Goal: Task Accomplishment & Management: Manage account settings

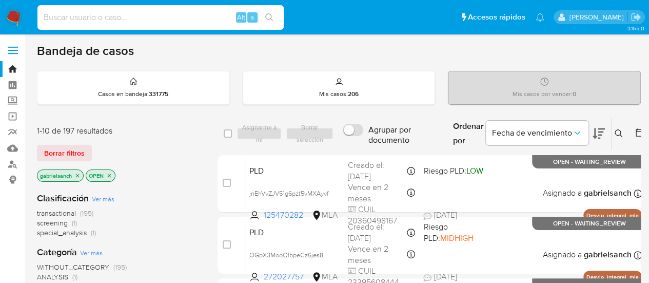
click at [112, 11] on input at bounding box center [160, 17] width 246 height 13
paste input "8WKPP35MY3J5TIRq5ecxxivO"
type input "8WKPP35MY3J5TIRq5ecxxivO"
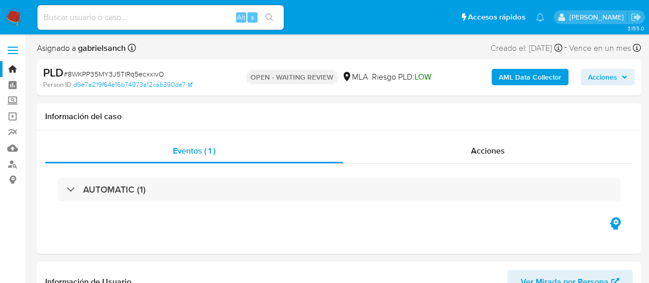
select select "10"
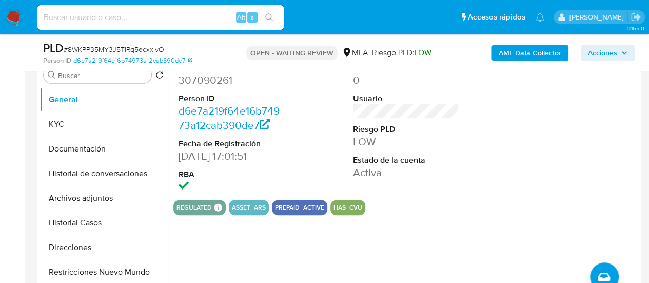
scroll to position [256, 0]
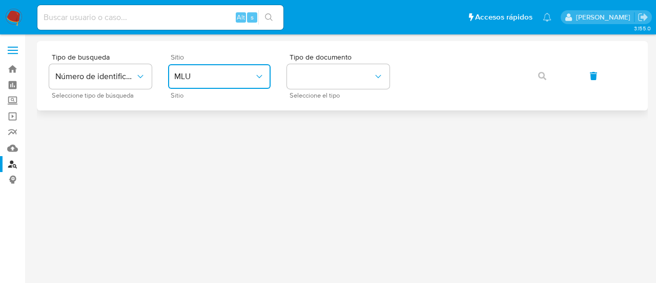
click at [194, 82] on button "MLU" at bounding box center [219, 76] width 103 height 25
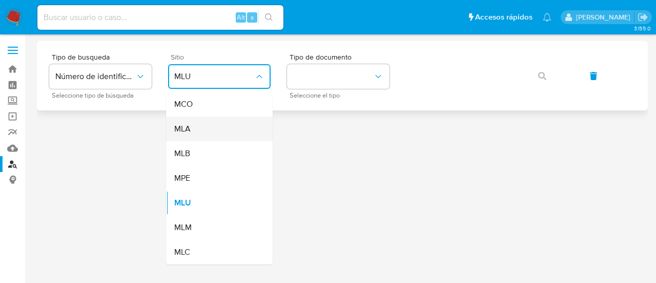
click at [212, 132] on div "MLA" at bounding box center [216, 128] width 84 height 25
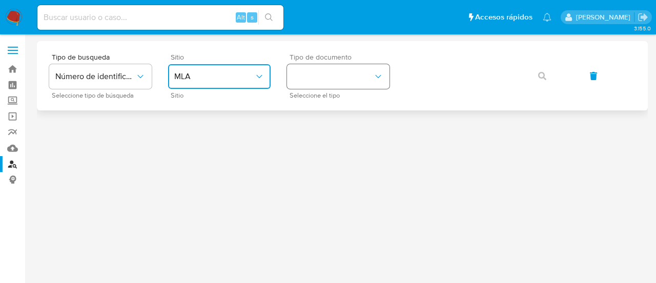
click at [315, 82] on button "identificationType" at bounding box center [338, 76] width 103 height 25
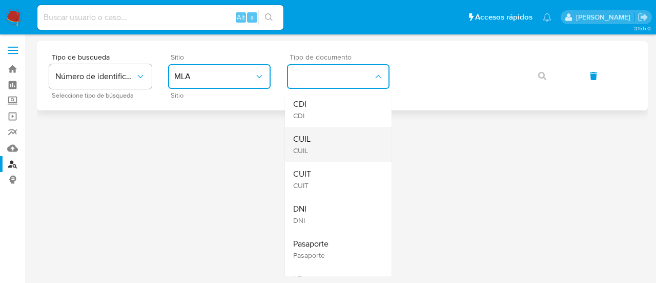
click at [343, 129] on div "CUIL CUIL" at bounding box center [335, 144] width 84 height 35
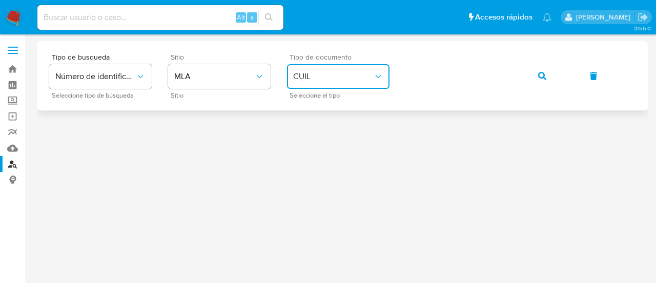
click at [536, 80] on button "button" at bounding box center [542, 76] width 35 height 25
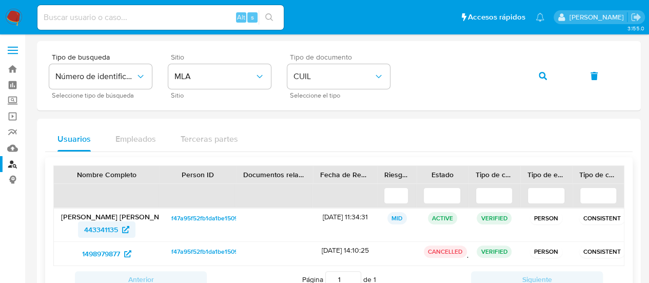
drag, startPoint x: 76, startPoint y: 228, endPoint x: 117, endPoint y: 229, distance: 41.0
click at [117, 229] on div "443341135" at bounding box center [106, 229] width 91 height 16
click at [19, 13] on img at bounding box center [13, 17] width 17 height 17
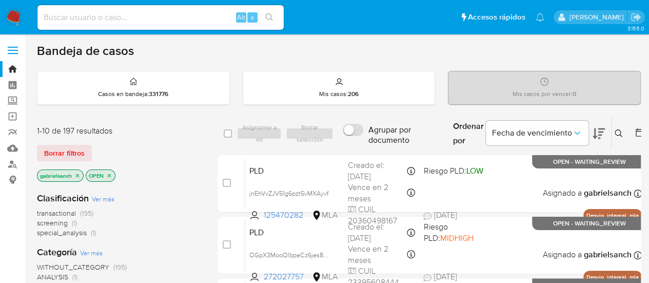
click at [616, 132] on icon at bounding box center [618, 133] width 8 height 8
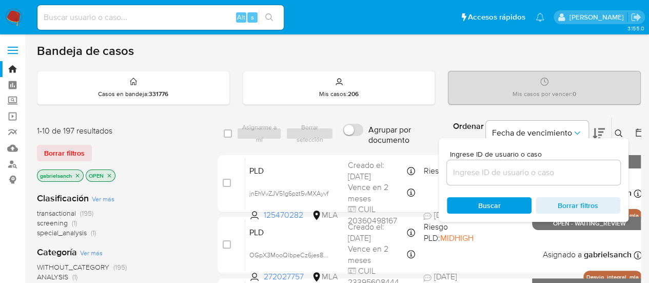
click at [515, 164] on div at bounding box center [533, 172] width 173 height 25
click at [515, 166] on input at bounding box center [533, 172] width 173 height 13
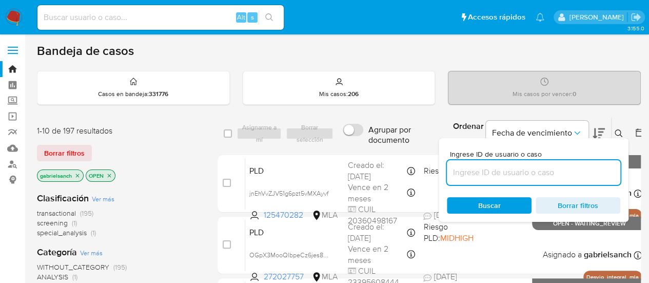
paste input "8WKPP35MY3J5TIRq5ecxxivO"
type input "8WKPP35MY3J5TIRq5ecxxivO"
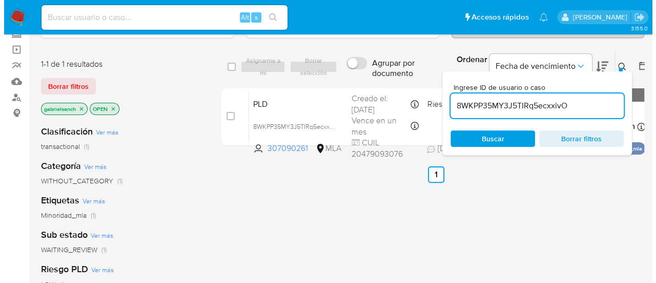
scroll to position [51, 0]
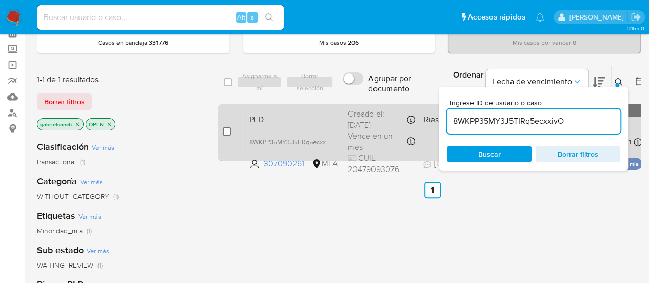
click at [228, 130] on input "checkbox" at bounding box center [227, 131] width 8 height 8
checkbox input "true"
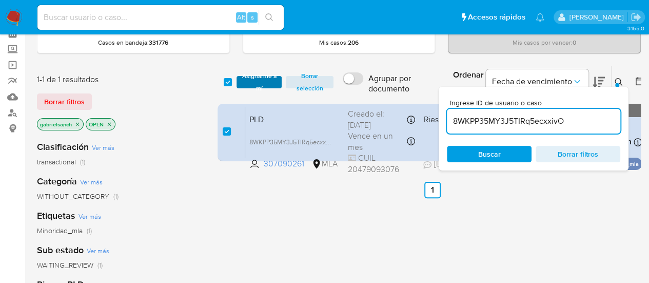
click at [260, 77] on span "Asignarme a mí" at bounding box center [259, 82] width 35 height 10
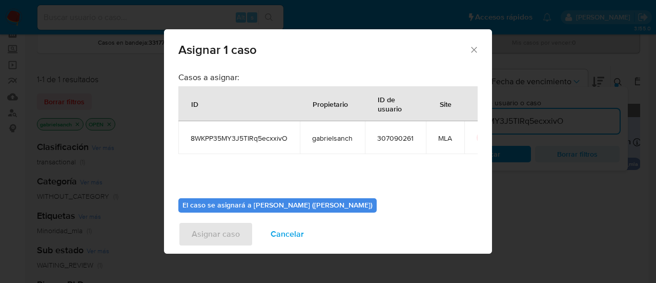
scroll to position [52, 0]
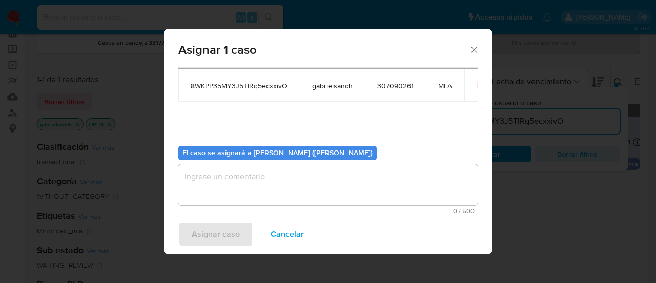
click at [270, 182] on textarea "assign-modal" at bounding box center [327, 184] width 299 height 41
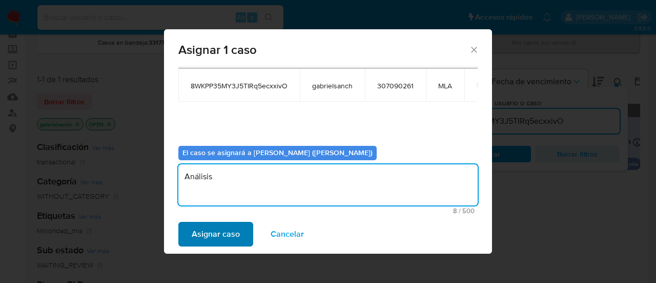
type textarea "Análisis"
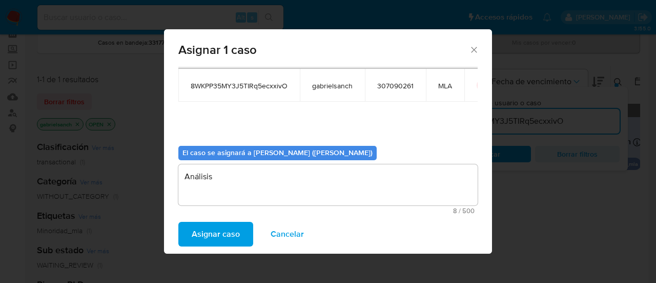
click at [217, 238] on span "Asignar caso" at bounding box center [216, 234] width 48 height 23
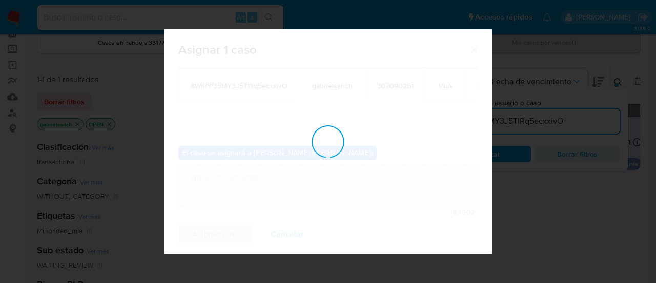
checkbox input "false"
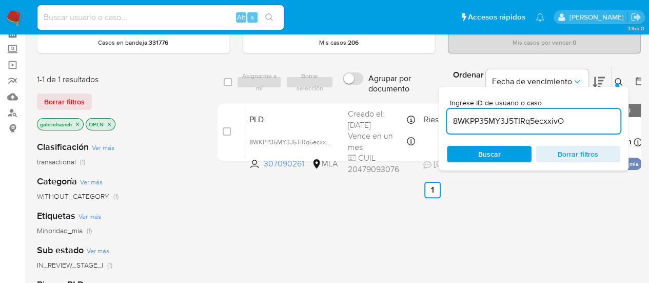
click at [615, 76] on button at bounding box center [619, 82] width 17 height 12
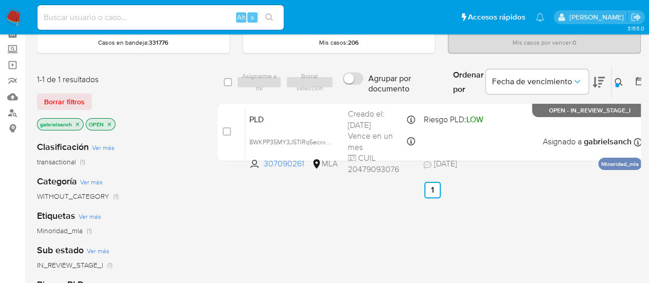
click at [614, 80] on icon at bounding box center [618, 82] width 8 height 8
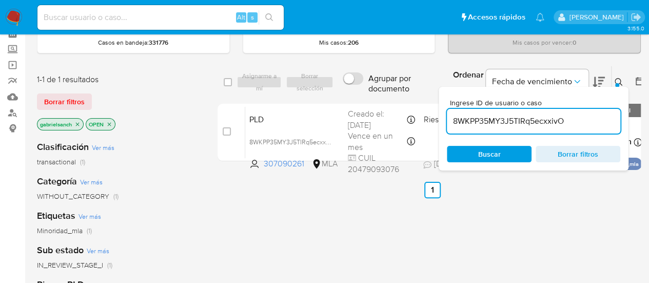
click at [497, 120] on input "8WKPP35MY3J5TIRq5ecxxivO" at bounding box center [533, 120] width 173 height 13
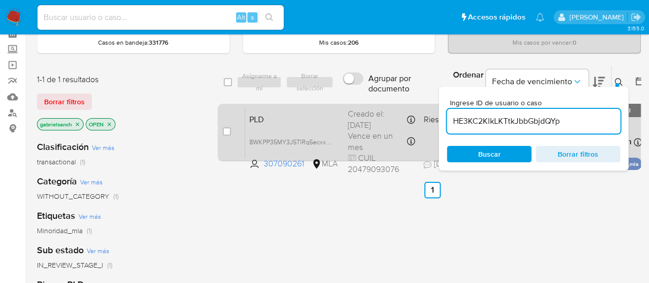
type input "HE3KC2KlkLKTtkJbbGbjdQYp"
click at [226, 132] on input "checkbox" at bounding box center [227, 131] width 8 height 8
checkbox input "true"
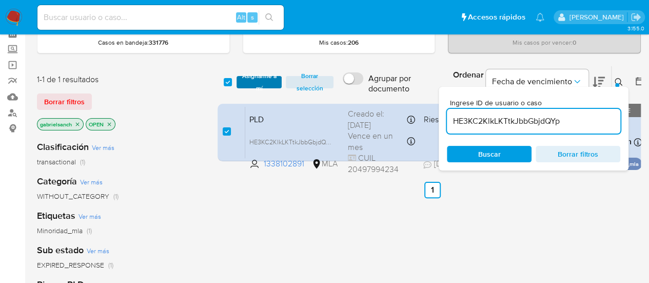
click at [246, 81] on span "Asignarme a mí" at bounding box center [259, 82] width 35 height 10
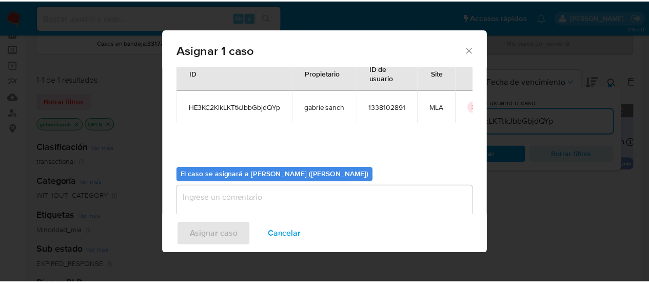
scroll to position [52, 0]
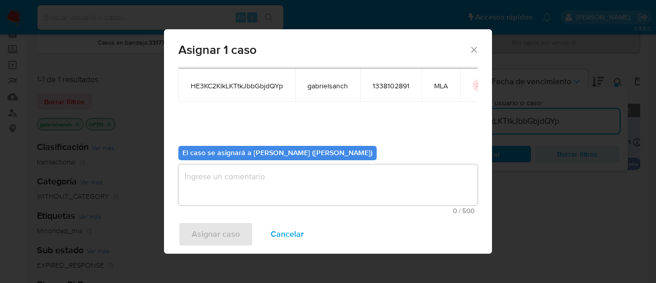
click at [278, 177] on textarea "assign-modal" at bounding box center [327, 184] width 299 height 41
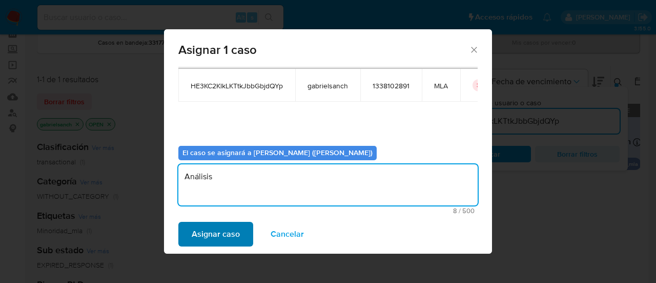
type textarea "Análisis"
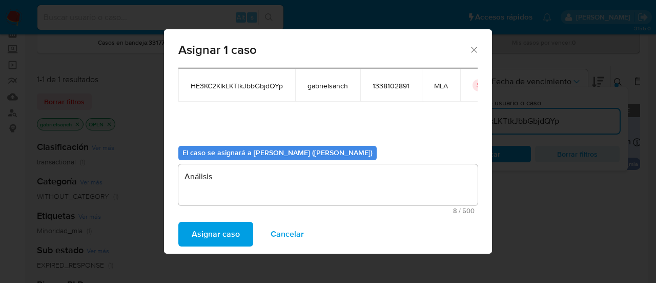
click at [233, 234] on span "Asignar caso" at bounding box center [216, 234] width 48 height 23
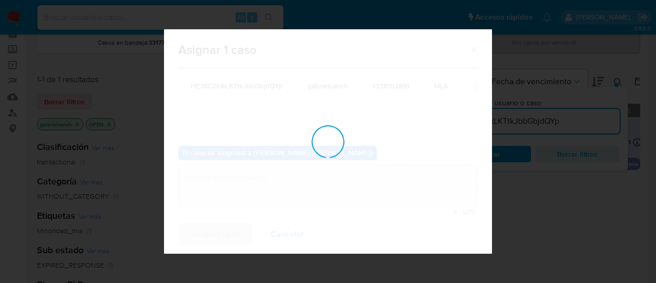
checkbox input "false"
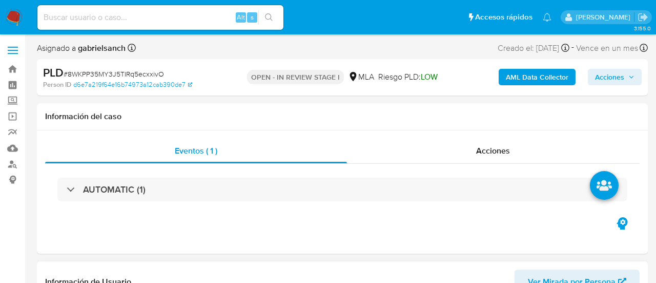
select select "10"
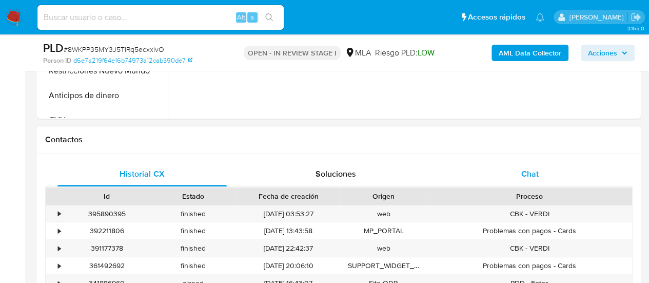
click at [535, 168] on span "Chat" at bounding box center [529, 174] width 17 height 12
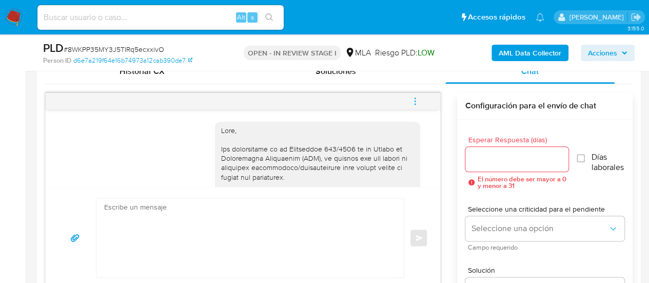
scroll to position [581, 0]
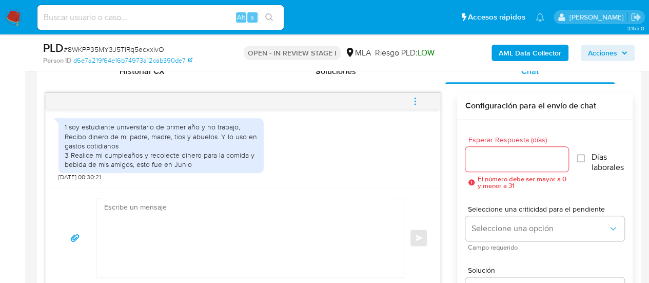
click at [123, 16] on input at bounding box center [160, 17] width 246 height 13
paste input "HE3KC2KlkLKTtkJbbGbjdQYp"
type input "HE3KC2KlkLKTtkJbbGbjdQYp"
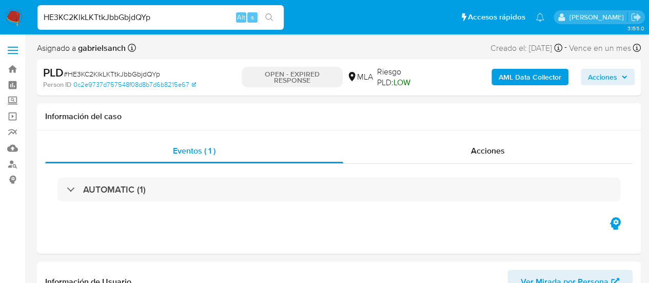
select select "10"
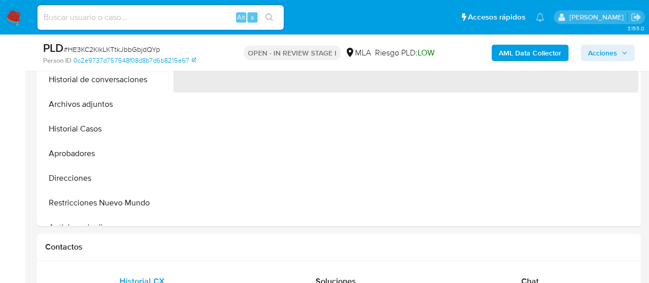
scroll to position [308, 0]
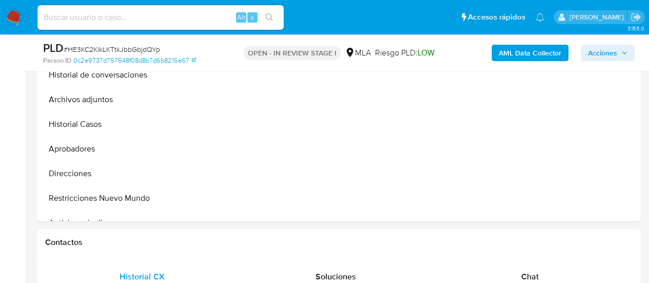
select select "10"
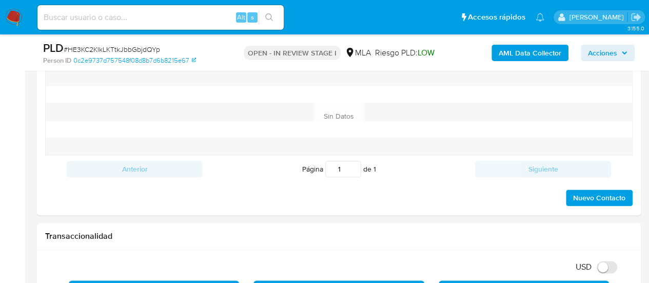
scroll to position [461, 0]
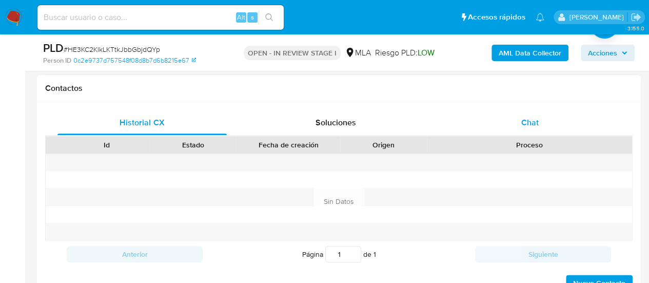
click at [537, 127] on span "Chat" at bounding box center [529, 122] width 17 height 12
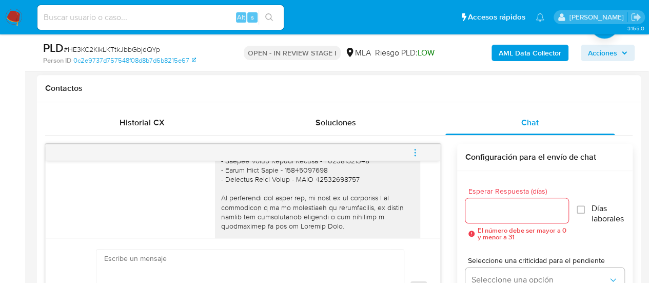
scroll to position [919, 0]
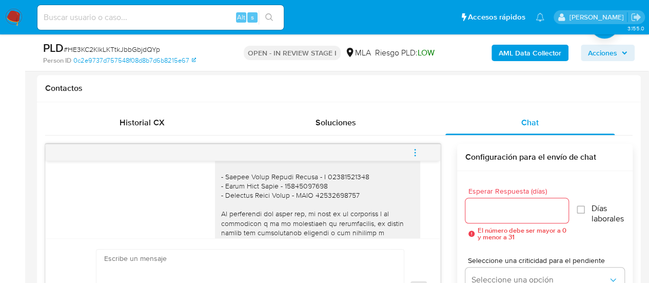
click at [409, 153] on button "menu-action" at bounding box center [415, 152] width 34 height 25
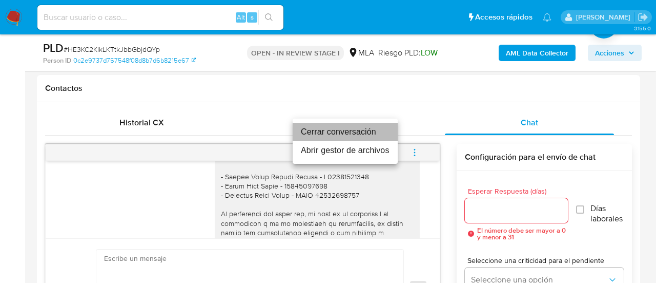
click at [331, 130] on li "Cerrar conversación" at bounding box center [345, 132] width 105 height 18
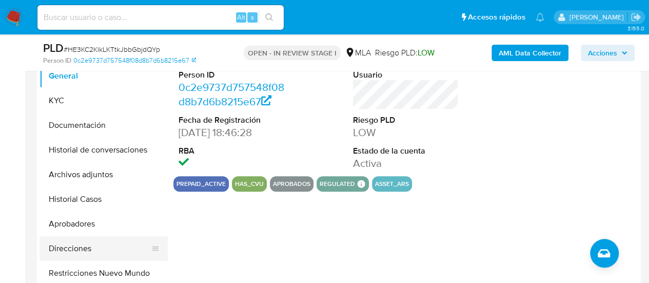
scroll to position [256, 0]
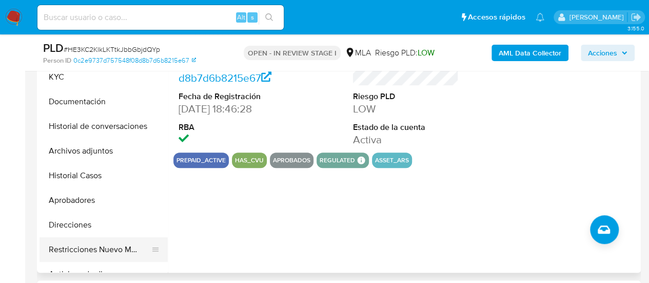
click at [108, 248] on button "Restricciones Nuevo Mundo" at bounding box center [99, 249] width 120 height 25
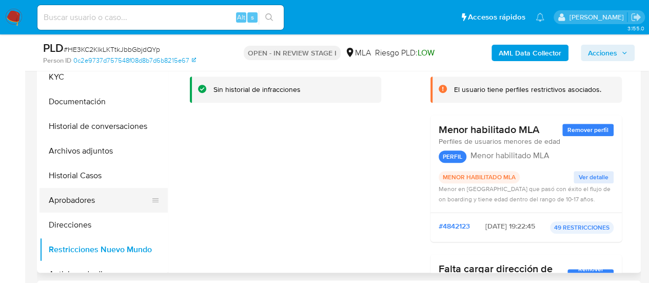
click at [77, 198] on button "Aprobadores" at bounding box center [99, 200] width 120 height 25
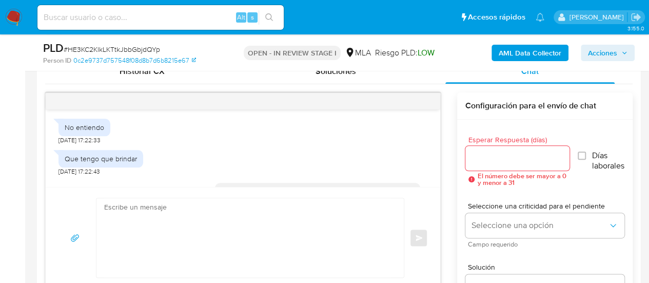
scroll to position [718, 0]
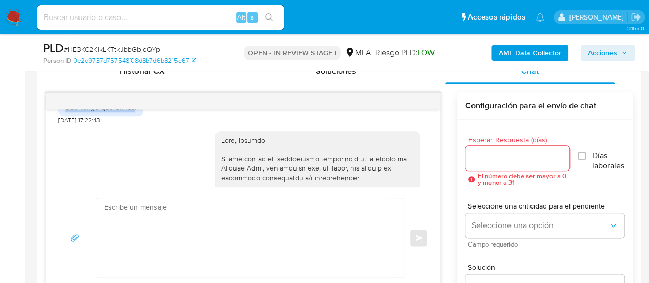
drag, startPoint x: 63, startPoint y: 126, endPoint x: 133, endPoint y: 132, distance: 70.5
click at [133, 116] on div "Que tengo que brindar" at bounding box center [100, 106] width 85 height 17
drag, startPoint x: 135, startPoint y: 125, endPoint x: 63, endPoint y: 129, distance: 73.0
click at [63, 116] on div "Que tengo que brindar" at bounding box center [100, 106] width 85 height 17
copy div "Que tengo que brindar"
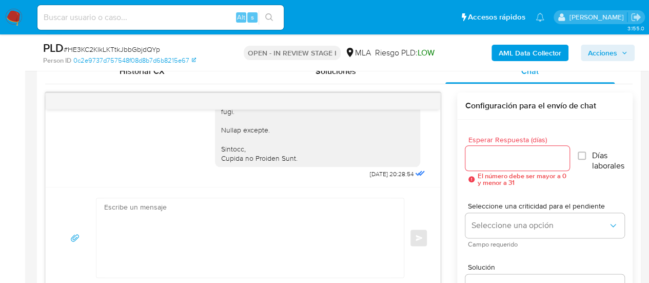
scroll to position [1073, 0]
click at [494, 55] on button "AML Data Collector" at bounding box center [529, 53] width 77 height 16
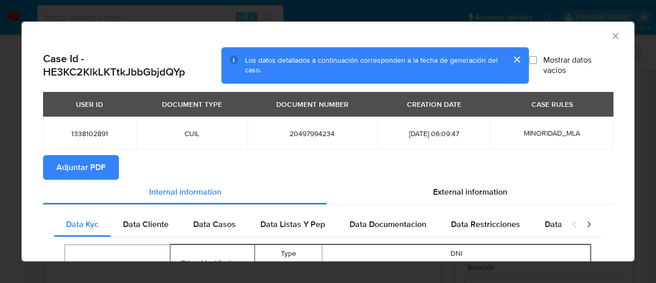
click at [55, 172] on button "Adjuntar PDF" at bounding box center [81, 167] width 76 height 25
click at [611, 34] on icon "Cerrar ventana" at bounding box center [616, 36] width 10 height 10
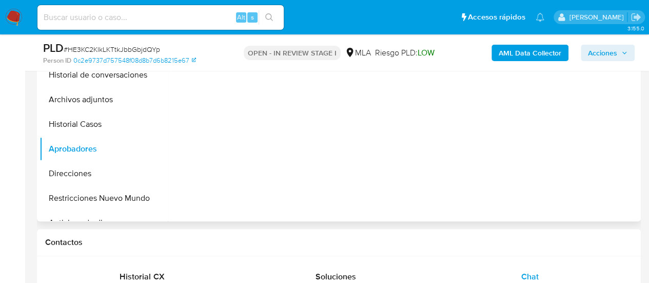
scroll to position [205, 0]
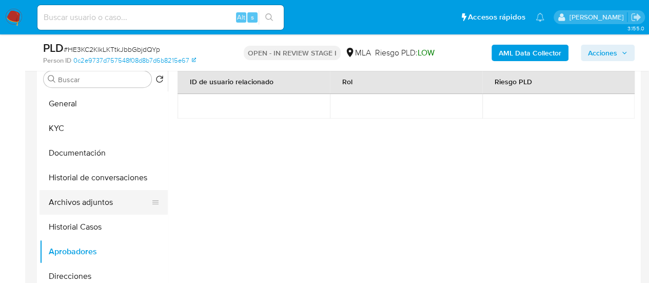
click at [112, 207] on button "Archivos adjuntos" at bounding box center [99, 202] width 120 height 25
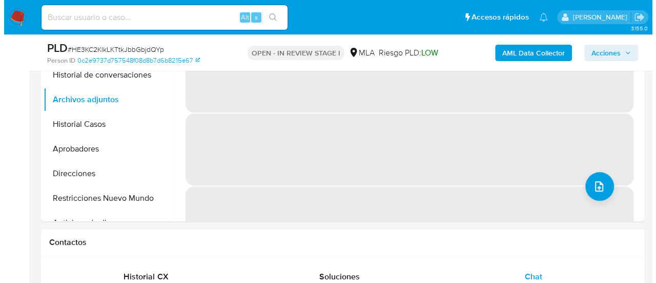
scroll to position [256, 0]
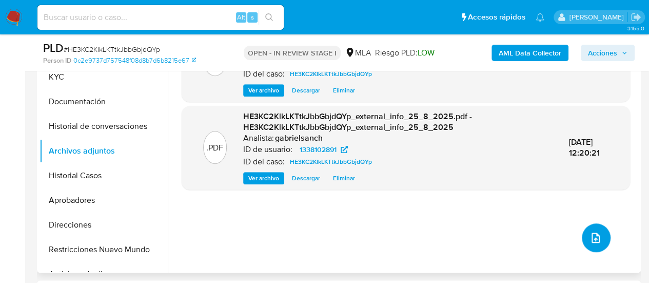
click at [589, 231] on icon "upload-file" at bounding box center [595, 237] width 12 height 12
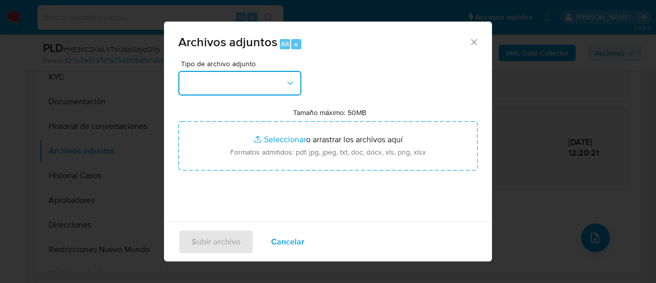
click at [238, 86] on button "button" at bounding box center [239, 83] width 123 height 25
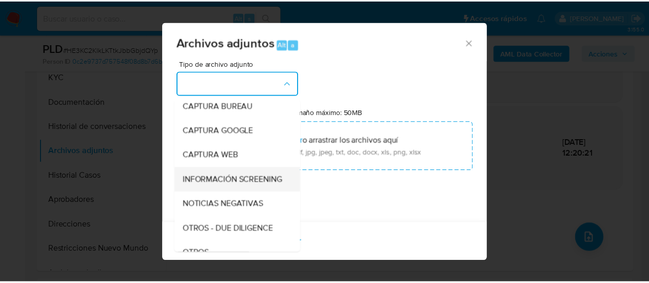
scroll to position [103, 0]
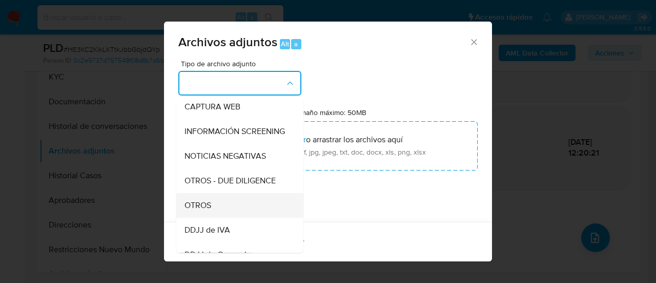
click at [216, 206] on div "OTROS" at bounding box center [237, 205] width 105 height 25
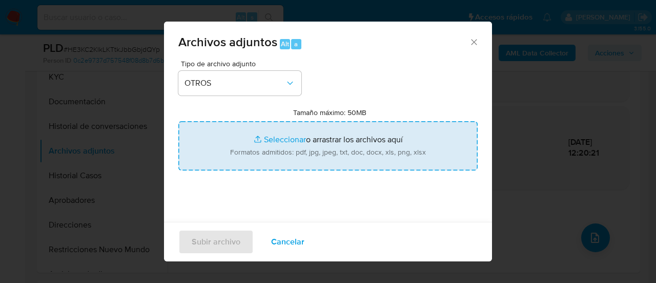
click at [255, 134] on input "Tamaño máximo: 50MB Seleccionar archivos" at bounding box center [327, 145] width 299 height 49
type input "C:\fakepath\Caselog HE3KC2KlkLKTtkJbbGbjdQYp_2025_07_17_23_11_27.docx"
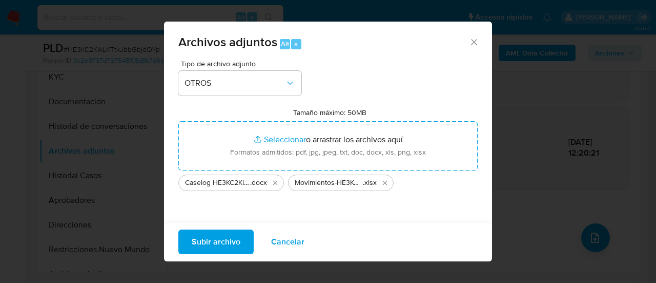
drag, startPoint x: 255, startPoint y: 134, endPoint x: 215, endPoint y: 238, distance: 112.0
click at [215, 238] on span "Subir archivo" at bounding box center [216, 241] width 49 height 23
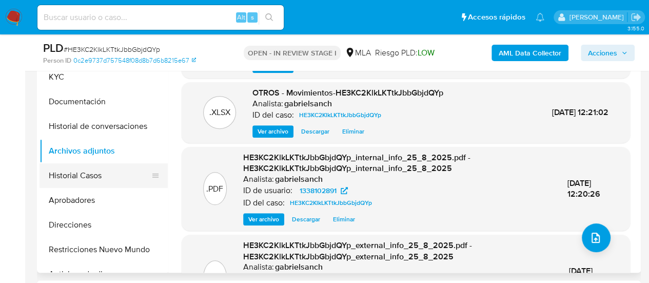
click at [56, 182] on button "Historial Casos" at bounding box center [99, 175] width 120 height 25
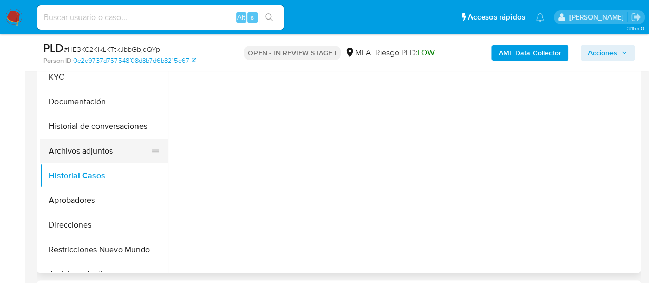
click at [72, 142] on button "Archivos adjuntos" at bounding box center [99, 150] width 120 height 25
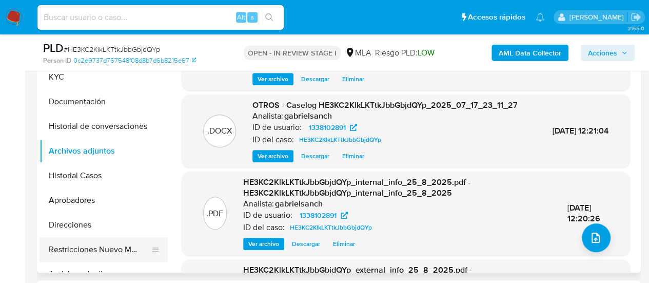
click at [118, 249] on button "Restricciones Nuevo Mundo" at bounding box center [99, 249] width 120 height 25
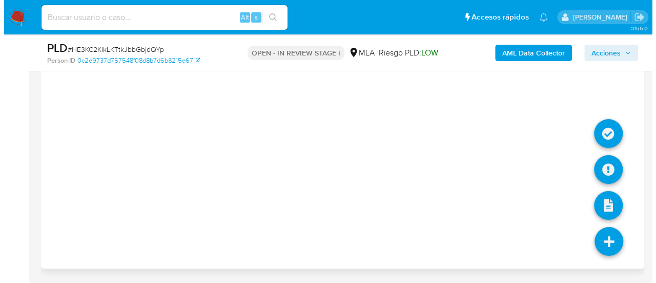
scroll to position [1891, 0]
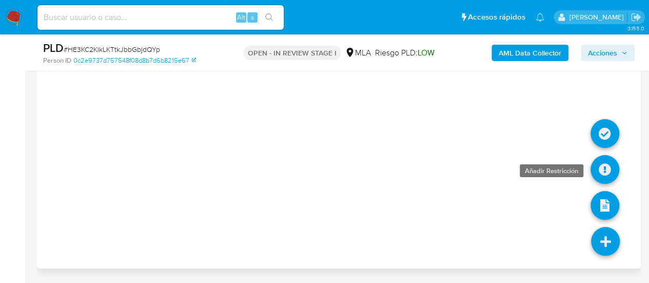
click at [604, 172] on icon at bounding box center [604, 169] width 29 height 29
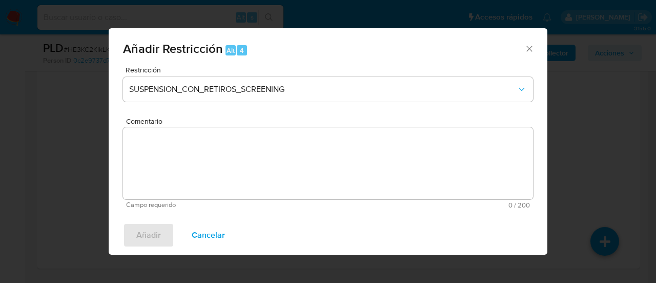
click at [248, 102] on div "Restricción SUSPENSION_CON_RETIROS_SCREENING" at bounding box center [328, 90] width 410 height 49
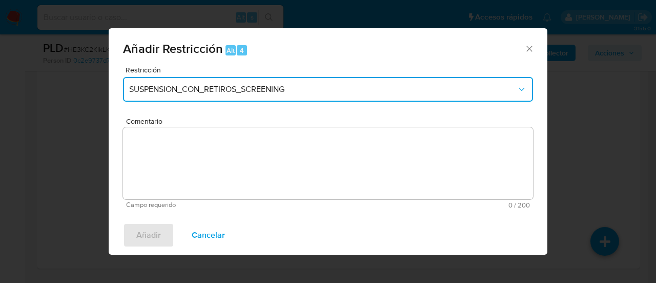
click at [243, 91] on span "SUSPENSION_CON_RETIROS_SCREENING" at bounding box center [323, 89] width 388 height 10
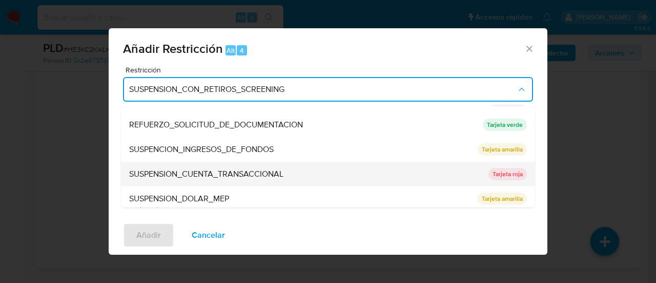
scroll to position [217, 0]
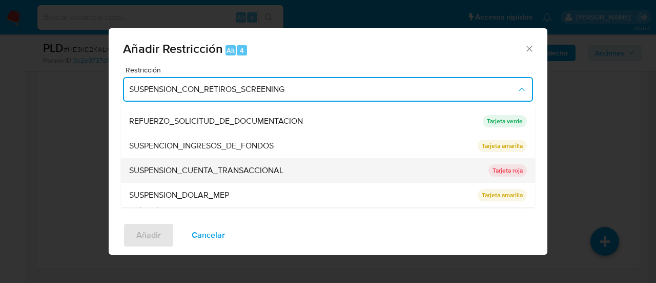
click at [200, 175] on span "SUSPENSION_CUENTA_TRANSACCIONAL" at bounding box center [206, 170] width 154 height 10
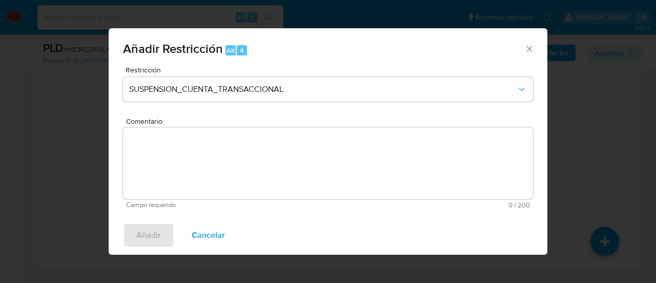
click at [199, 173] on textarea "Comentario" at bounding box center [328, 163] width 410 height 72
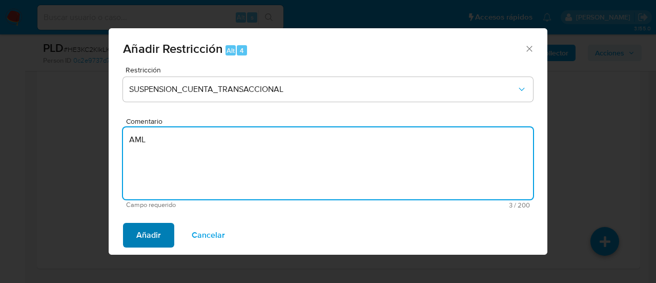
type textarea "AML"
click at [149, 225] on span "Añadir" at bounding box center [148, 235] width 25 height 23
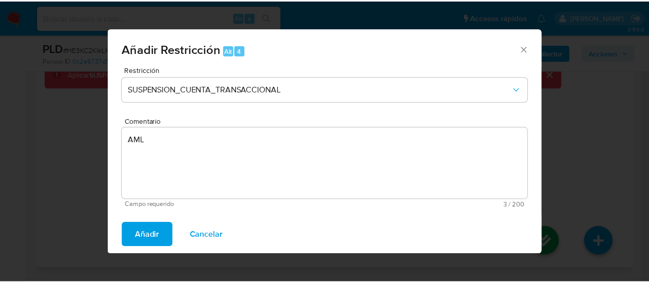
scroll to position [1867, 0]
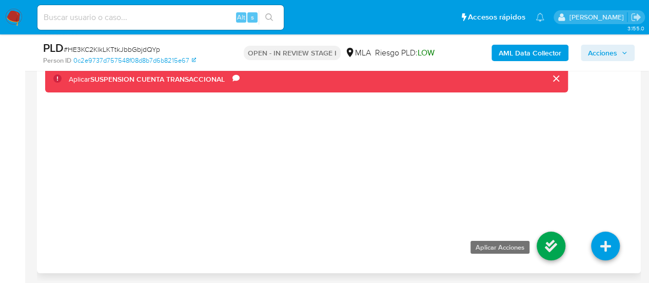
click at [547, 260] on icon at bounding box center [550, 245] width 29 height 29
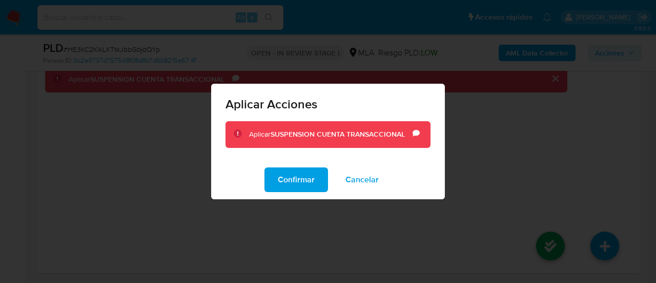
drag, startPoint x: 297, startPoint y: 183, endPoint x: 245, endPoint y: 212, distance: 59.5
click at [297, 182] on span "Confirmar" at bounding box center [296, 179] width 37 height 23
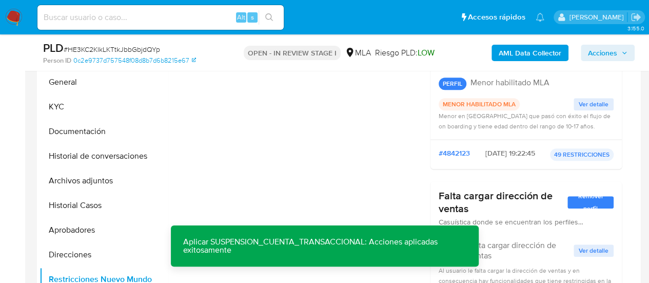
scroll to position [226, 0]
click at [114, 158] on button "Historial de conversaciones" at bounding box center [99, 156] width 120 height 25
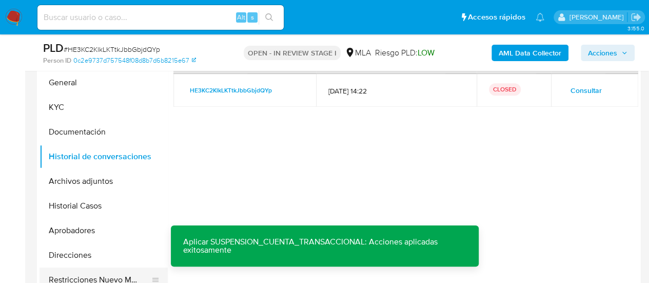
click at [91, 276] on button "Restricciones Nuevo Mundo" at bounding box center [99, 279] width 120 height 25
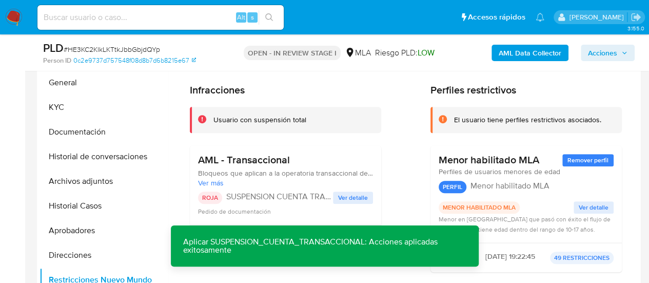
click at [606, 51] on span "Acciones" at bounding box center [602, 53] width 29 height 16
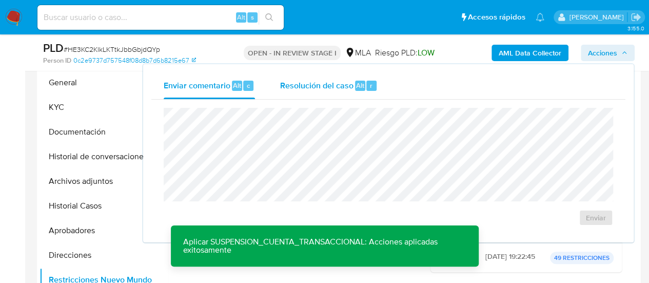
click at [357, 84] on span "Alt" at bounding box center [360, 86] width 8 height 10
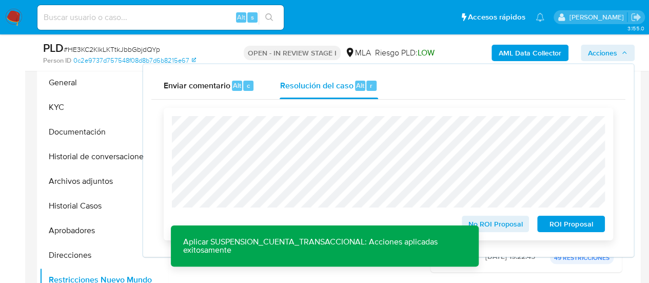
click at [583, 227] on span "ROI Proposal" at bounding box center [570, 223] width 53 height 14
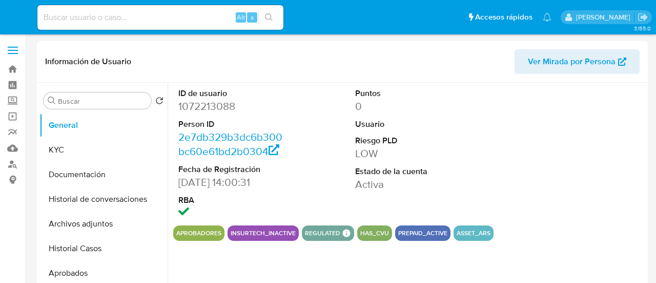
select select "10"
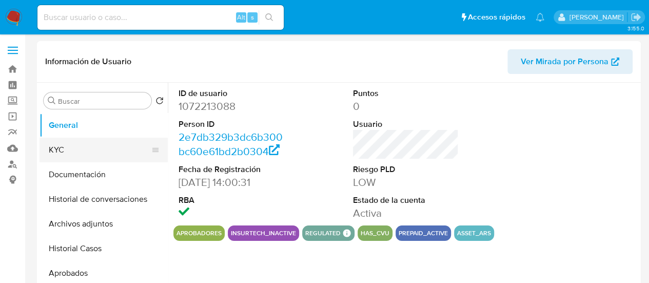
click at [116, 149] on button "KYC" at bounding box center [99, 149] width 120 height 25
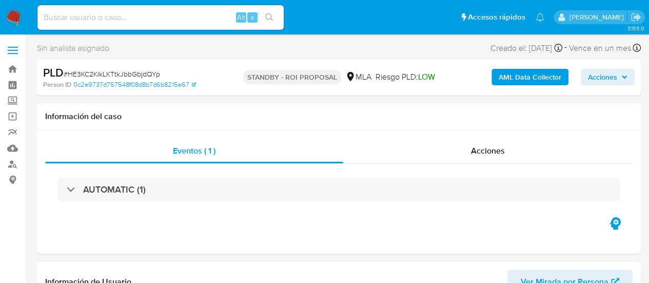
click at [122, 14] on input at bounding box center [160, 17] width 246 height 13
paste input "BkpFnP39NXB5asF1yzYbp6Tm"
type input "BkpFnP39NXB5asF1yzYbp6Tm"
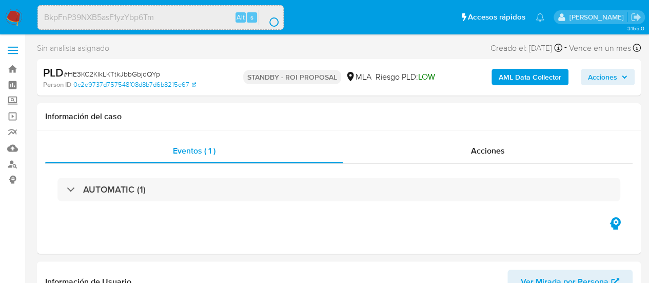
select select "10"
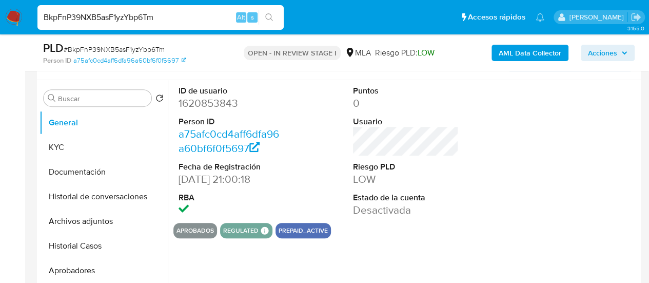
scroll to position [410, 0]
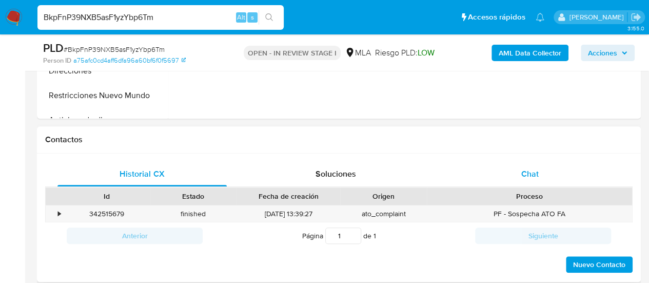
click at [519, 179] on div "Chat" at bounding box center [529, 174] width 169 height 25
select select "10"
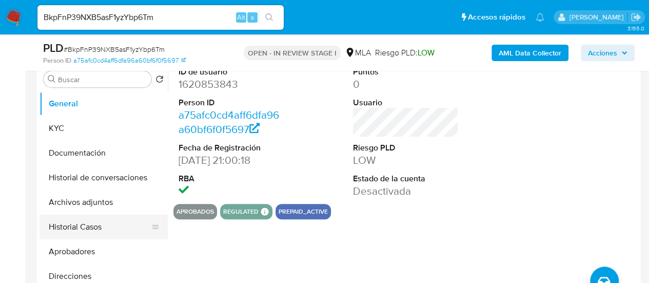
scroll to position [51, 0]
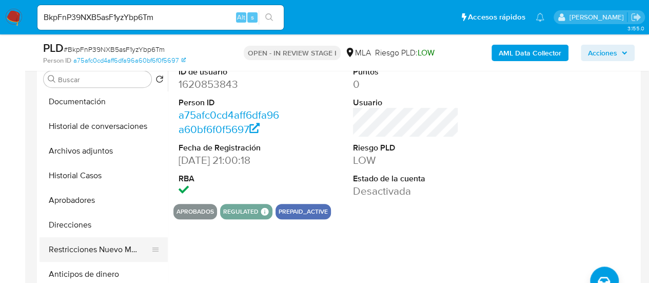
click at [113, 245] on button "Restricciones Nuevo Mundo" at bounding box center [99, 249] width 120 height 25
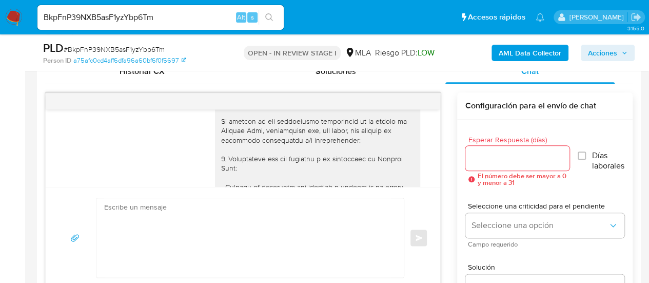
scroll to position [564, 0]
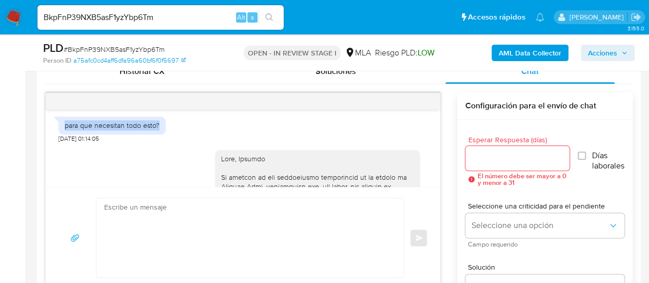
drag, startPoint x: 66, startPoint y: 144, endPoint x: 158, endPoint y: 144, distance: 92.3
click at [158, 130] on div "para que necesitan todo esto?" at bounding box center [112, 124] width 95 height 9
copy div "para que necesitan todo esto?"
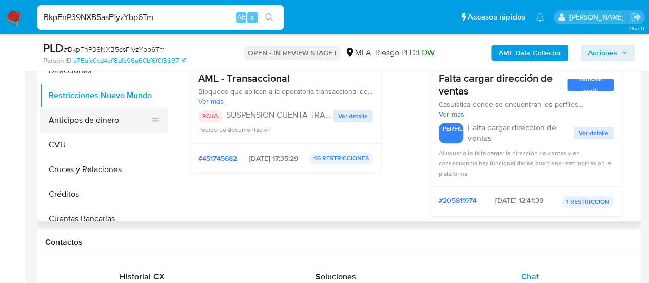
scroll to position [0, 0]
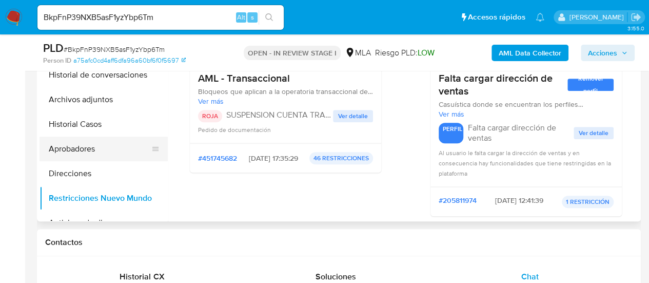
drag, startPoint x: 72, startPoint y: 148, endPoint x: 82, endPoint y: 156, distance: 12.8
click at [72, 148] on button "Aprobadores" at bounding box center [99, 148] width 120 height 25
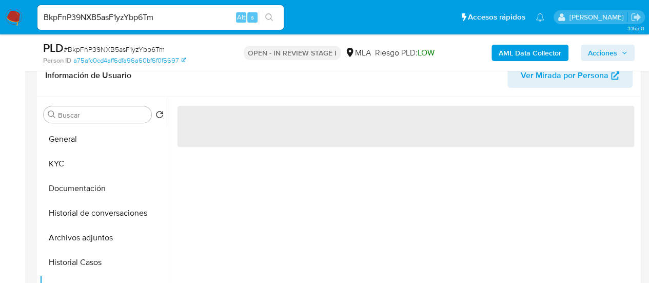
scroll to position [154, 0]
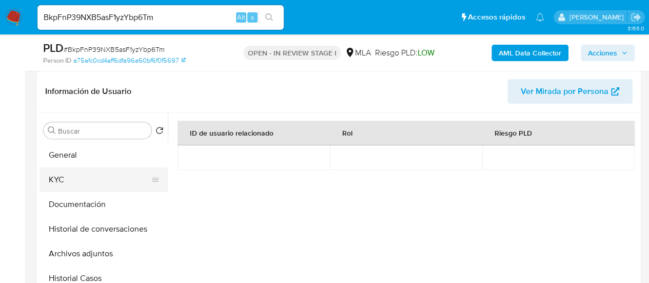
click at [93, 179] on button "KYC" at bounding box center [99, 179] width 120 height 25
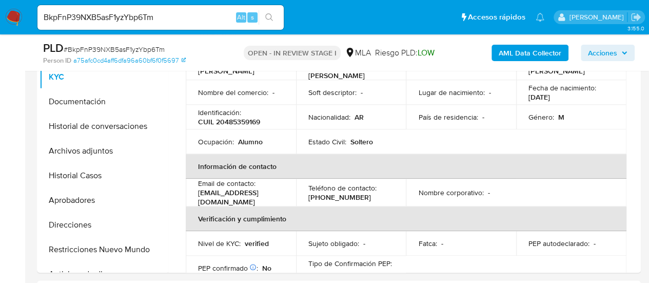
scroll to position [51, 0]
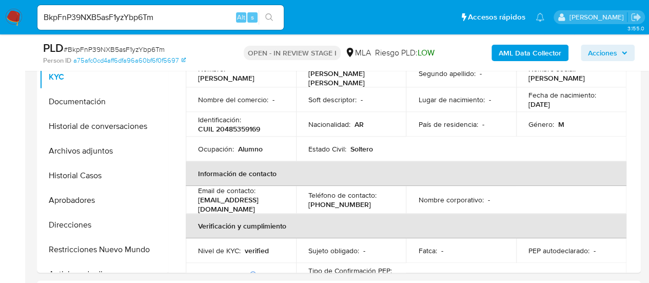
click at [315, 199] on p "(353) 4816752" at bounding box center [339, 203] width 63 height 9
copy p "353"
click at [549, 56] on b "AML Data Collector" at bounding box center [529, 53] width 63 height 16
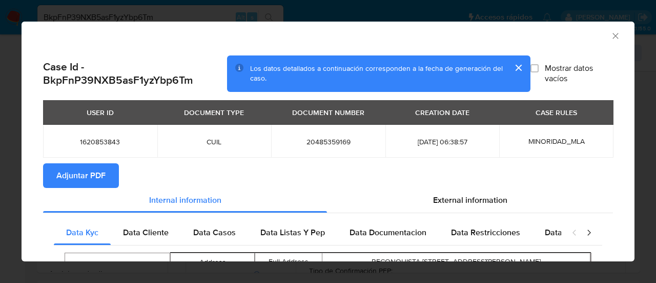
click at [77, 175] on span "Adjuntar PDF" at bounding box center [80, 175] width 49 height 23
click at [611, 35] on icon "Cerrar ventana" at bounding box center [616, 36] width 10 height 10
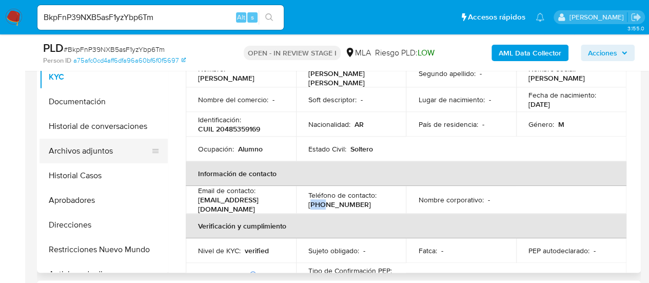
click at [112, 144] on button "Archivos adjuntos" at bounding box center [99, 150] width 120 height 25
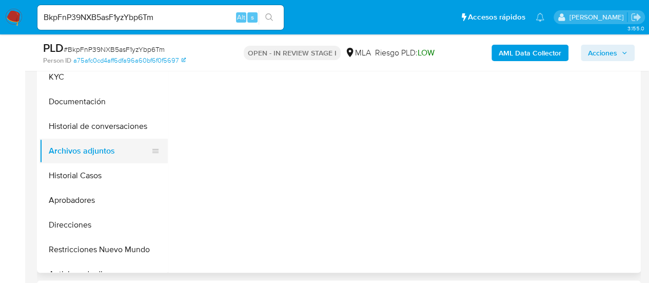
scroll to position [0, 0]
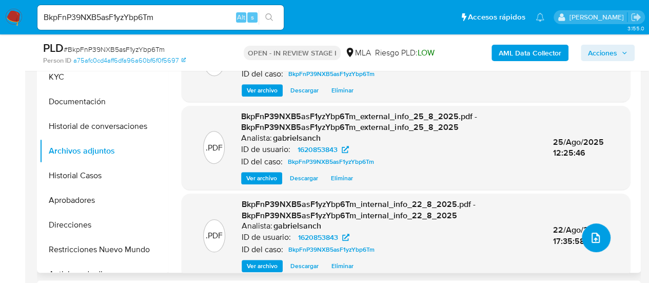
click at [597, 240] on button "upload-file" at bounding box center [595, 237] width 29 height 29
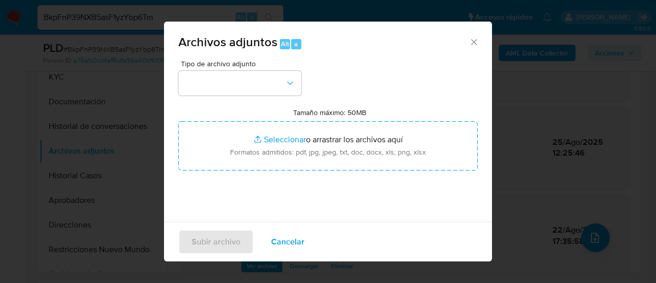
click at [469, 39] on icon "Cerrar" at bounding box center [474, 42] width 10 height 10
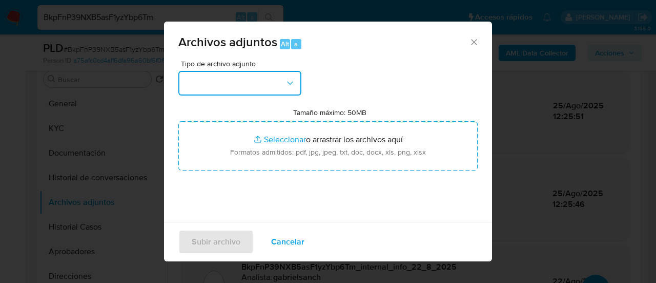
click at [199, 88] on button "button" at bounding box center [239, 83] width 123 height 25
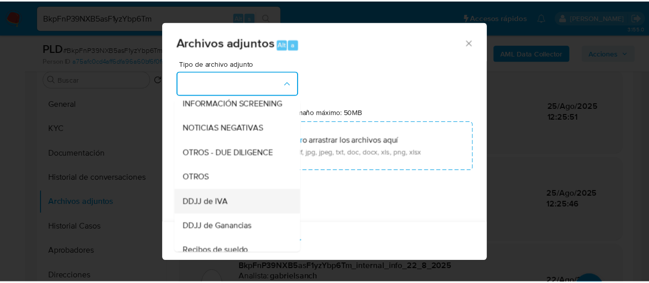
scroll to position [154, 0]
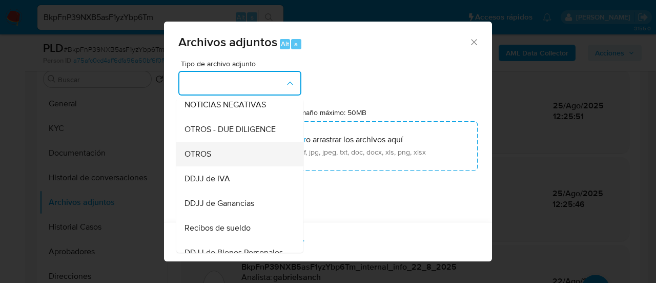
click at [225, 166] on div "OTROS" at bounding box center [237, 154] width 105 height 25
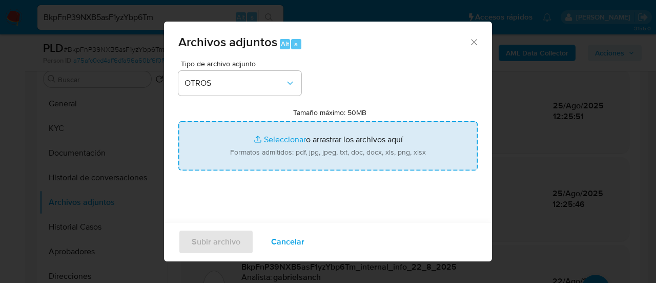
click at [298, 145] on input "Tamaño máximo: 50MB Seleccionar archivos" at bounding box center [327, 145] width 299 height 49
type input "C:\fakepath\Caselog BkpFnP39NXB5asF1yzYbp6Tm_2025_07_18_01_32_29.docx"
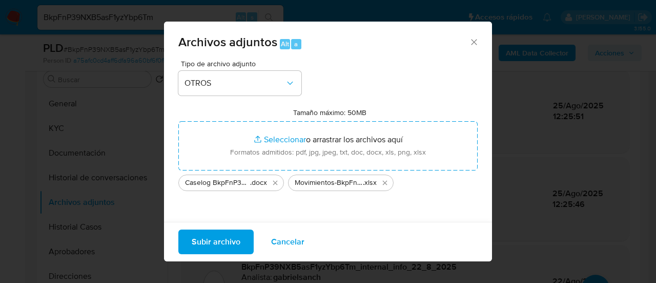
drag, startPoint x: 298, startPoint y: 145, endPoint x: 211, endPoint y: 238, distance: 127.7
click at [211, 238] on span "Subir archivo" at bounding box center [216, 241] width 49 height 23
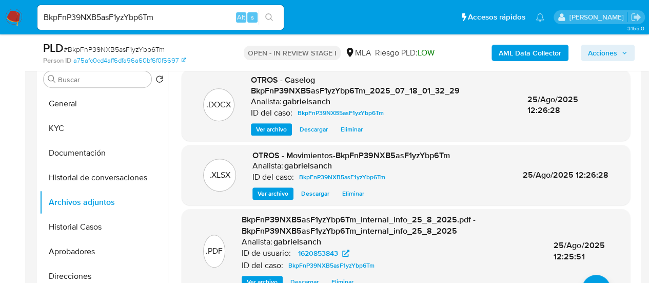
click at [597, 54] on span "Acciones" at bounding box center [602, 53] width 29 height 16
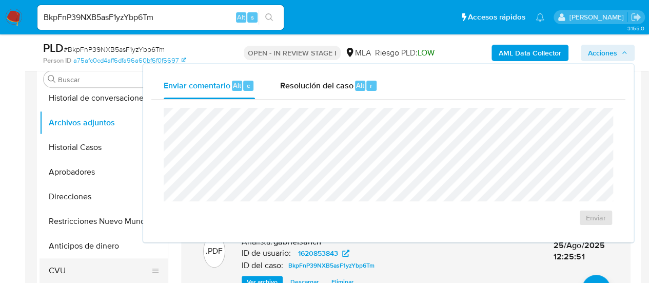
scroll to position [103, 0]
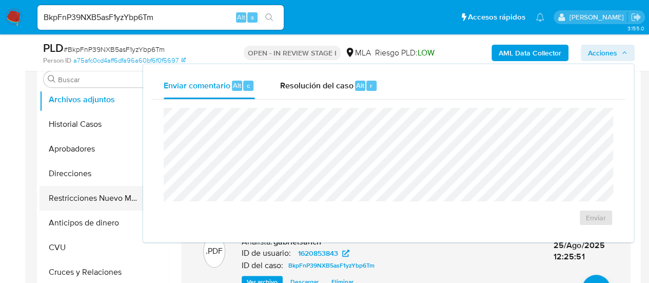
click at [91, 200] on button "Restricciones Nuevo Mundo" at bounding box center [99, 198] width 120 height 25
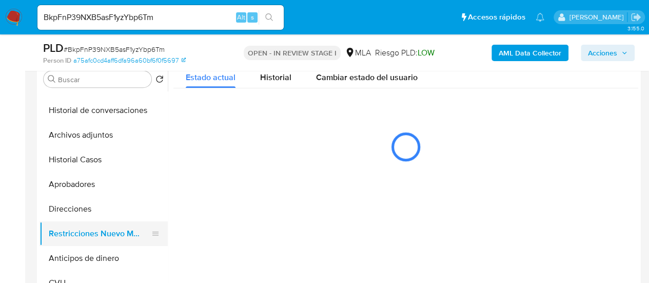
scroll to position [51, 0]
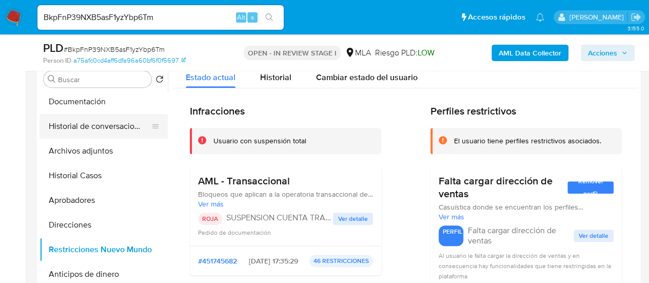
click at [122, 128] on button "Historial de conversaciones" at bounding box center [99, 126] width 120 height 25
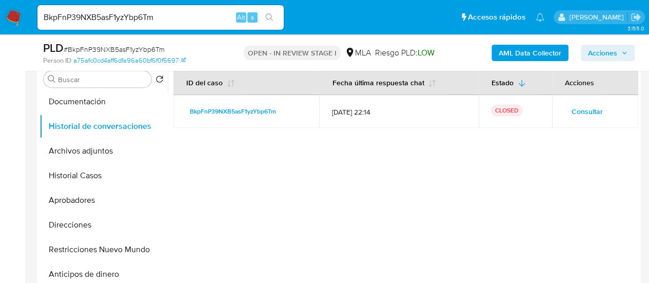
click at [618, 54] on span "Acciones" at bounding box center [607, 53] width 39 height 14
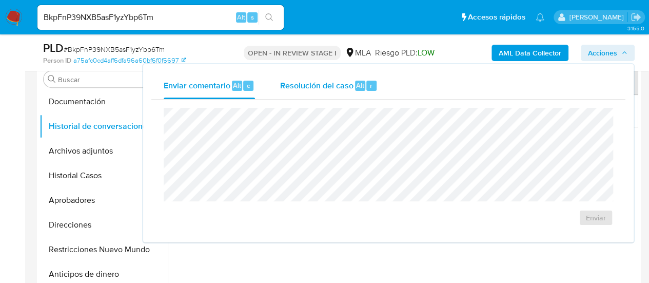
click at [304, 89] on span "Resolución del caso" at bounding box center [315, 85] width 73 height 12
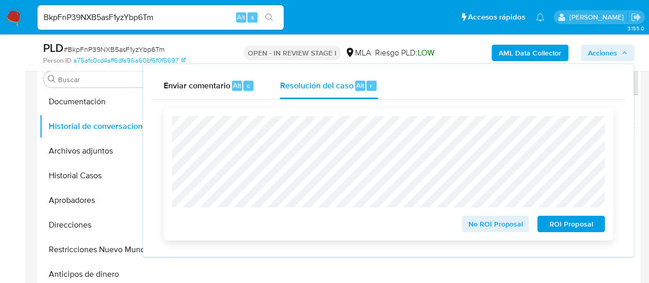
click at [562, 227] on span "ROI Proposal" at bounding box center [570, 223] width 53 height 14
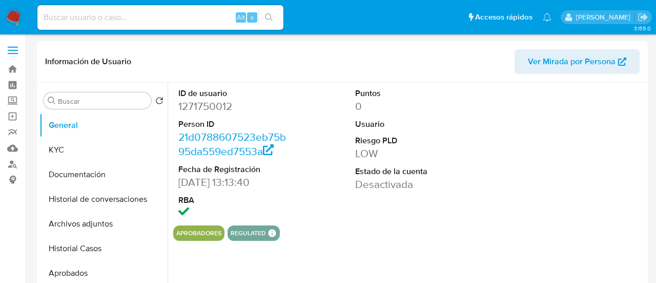
select select "10"
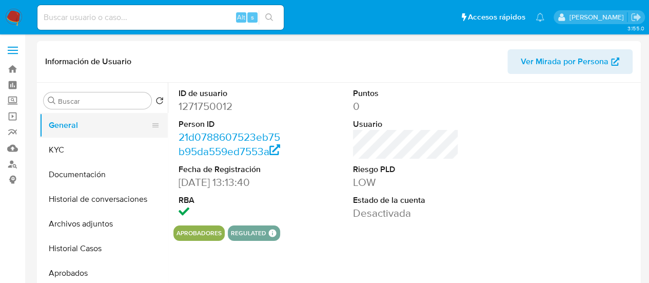
click at [54, 129] on button "General" at bounding box center [99, 125] width 120 height 25
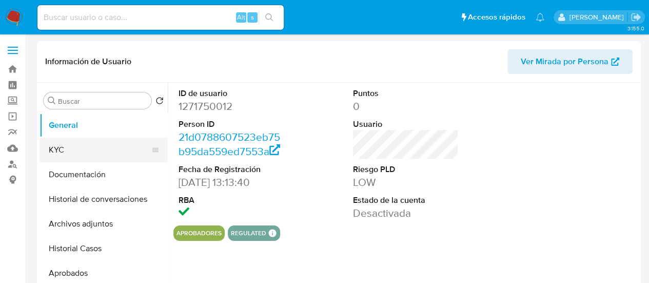
click at [69, 147] on button "KYC" at bounding box center [99, 149] width 120 height 25
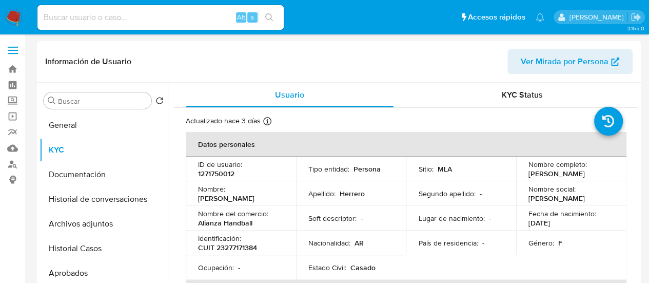
drag, startPoint x: 522, startPoint y: 172, endPoint x: 601, endPoint y: 177, distance: 79.1
click at [601, 177] on td "Nombre completo : [PERSON_NAME]" at bounding box center [571, 168] width 110 height 25
drag, startPoint x: 527, startPoint y: 172, endPoint x: 605, endPoint y: 172, distance: 77.9
click at [605, 172] on div "Nombre completo : Veronica Beatriz Herrero" at bounding box center [571, 168] width 86 height 18
drag, startPoint x: 526, startPoint y: 174, endPoint x: 604, endPoint y: 173, distance: 77.9
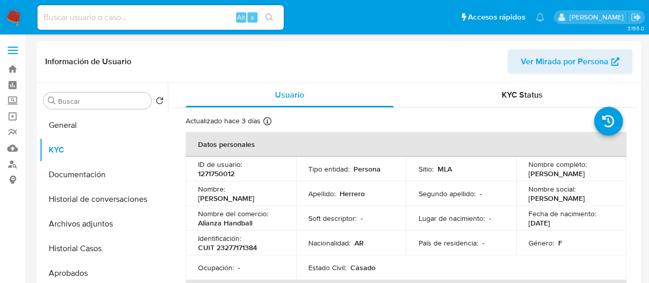
click at [604, 173] on div "Nombre completo : Veronica Beatriz Herrero" at bounding box center [571, 168] width 86 height 18
copy p "Veronica Beatriz Herrero"
click at [224, 247] on p "CUIT 23277171384" at bounding box center [227, 247] width 59 height 9
copy p "23277171384"
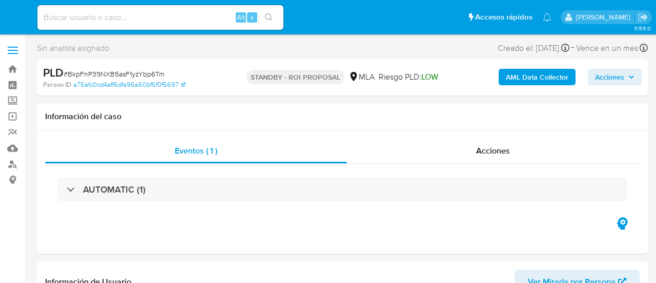
select select "10"
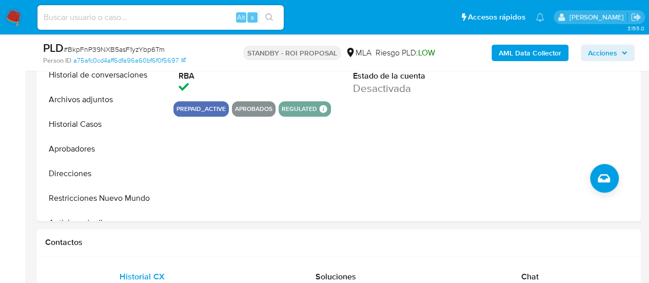
scroll to position [513, 0]
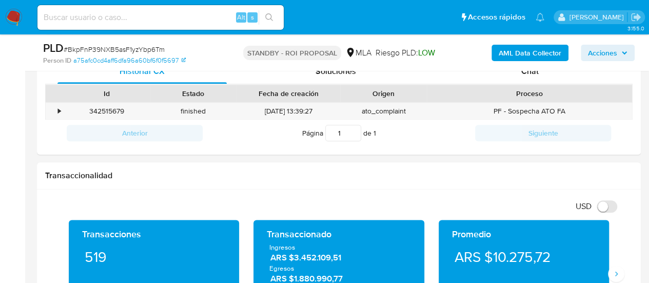
click at [120, 17] on input at bounding box center [160, 17] width 246 height 13
paste input "JtiVGixWgqAOQlt7xUWfe9UM"
type input "JtiVGixWgqAOQlt7xUWfe9UM"
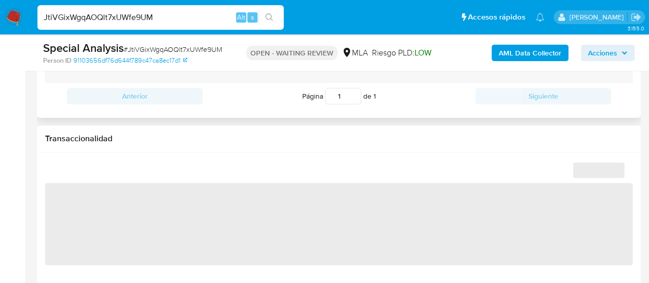
scroll to position [667, 0]
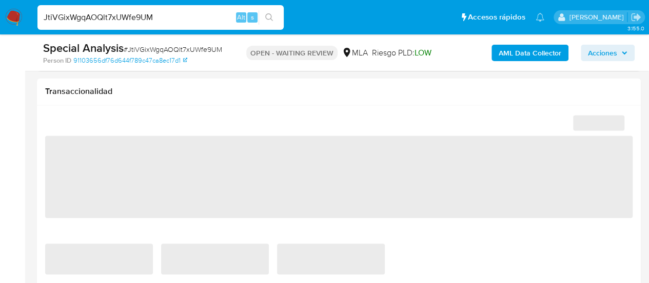
select select "10"
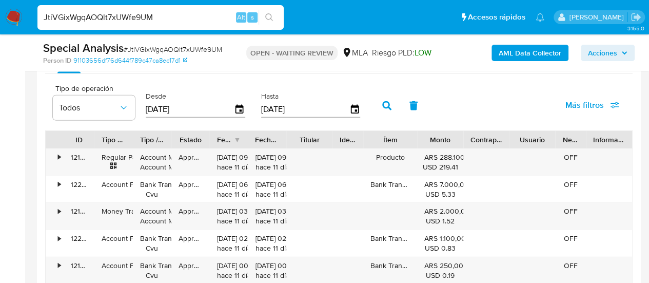
scroll to position [1128, 0]
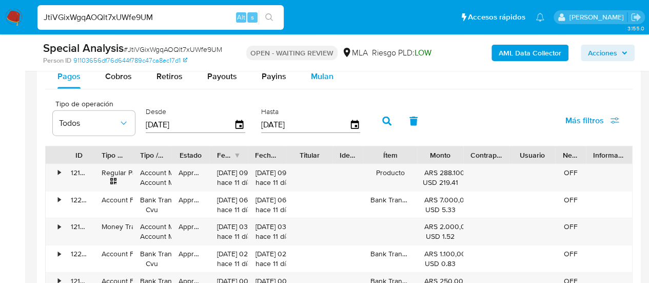
click at [322, 76] on span "Mulan" at bounding box center [322, 76] width 23 height 12
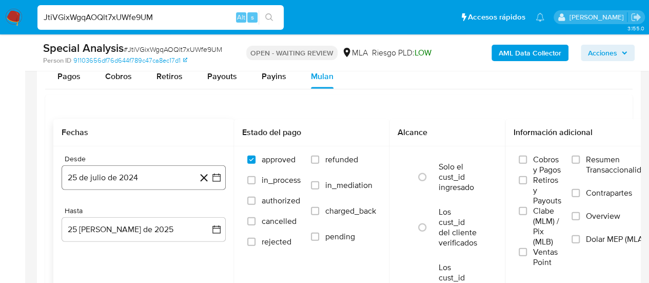
click at [72, 185] on button "25 de julio de 2024" at bounding box center [144, 177] width 164 height 25
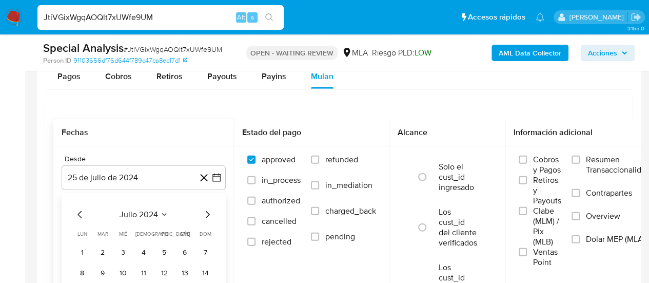
click at [205, 212] on icon "Mes siguiente" at bounding box center [207, 214] width 12 height 12
click at [205, 211] on icon "Mes siguiente" at bounding box center [207, 214] width 12 height 12
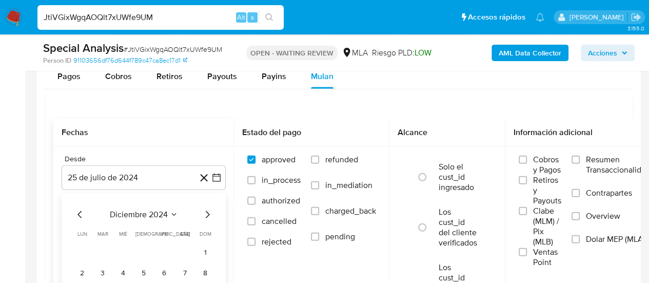
click at [205, 211] on icon "Mes siguiente" at bounding box center [207, 214] width 12 height 12
click at [183, 250] on button "1" at bounding box center [184, 252] width 16 height 16
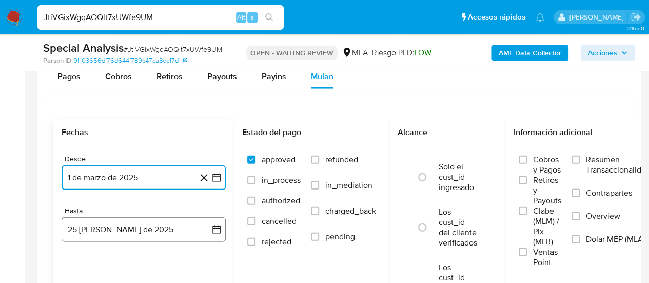
click at [151, 224] on button "25 de agosto de 2025" at bounding box center [144, 229] width 164 height 25
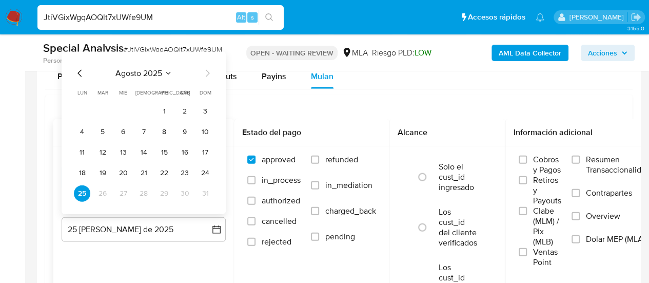
click at [82, 72] on icon "Mes anterior" at bounding box center [80, 73] width 12 height 12
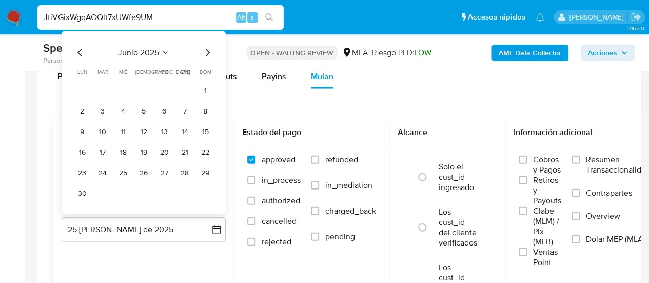
click at [81, 198] on div "junio 2025 junio 2025 lun lunes mar martes mié miércoles jue jueves vie viernes…" at bounding box center [144, 122] width 164 height 183
click at [83, 196] on button "30" at bounding box center [82, 193] width 16 height 16
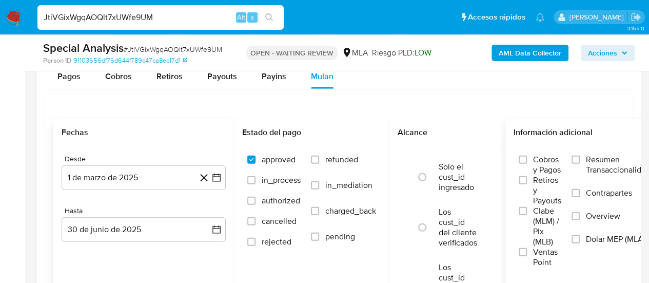
click at [583, 236] on label "Dolar MEP (MLA)" at bounding box center [610, 245] width 78 height 23
click at [579, 236] on input "Dolar MEP (MLA)" at bounding box center [575, 239] width 8 height 8
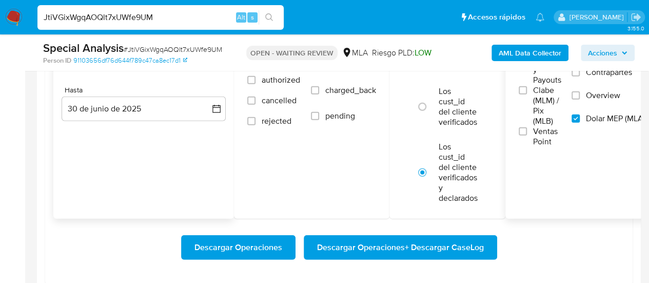
scroll to position [1282, 0]
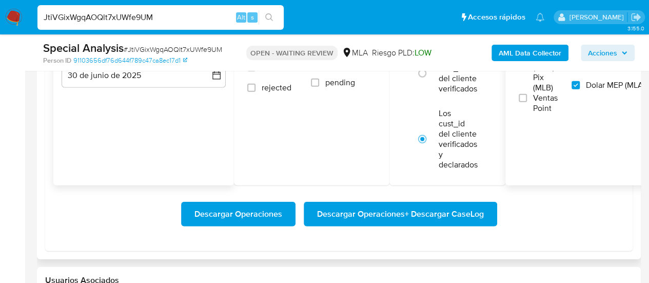
click at [357, 206] on span "Descargar Operaciones + Descargar CaseLog" at bounding box center [400, 214] width 167 height 23
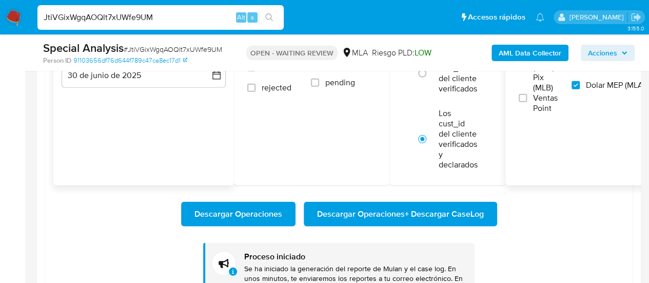
click at [116, 17] on input "JtiVGixWgqAOQlt7xUWfe9UM" at bounding box center [160, 17] width 246 height 13
paste input "8WKPP35MY3J5TIRq5ecxxivO"
type input "8WKPP35MY3J5TIRq5ecxxivO"
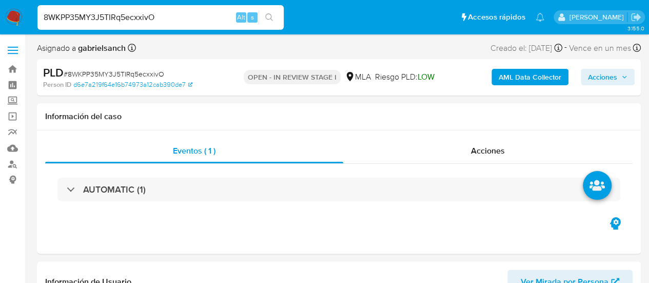
select select "10"
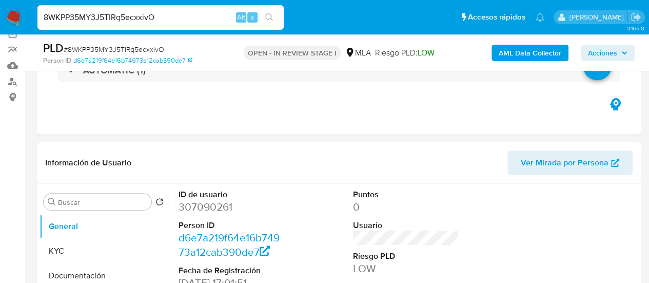
scroll to position [410, 0]
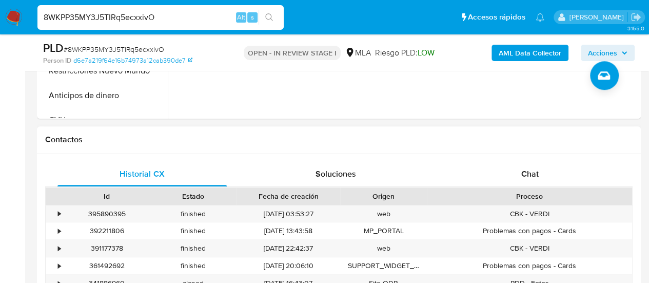
click at [505, 149] on div "Contactos" at bounding box center [339, 139] width 604 height 27
click at [510, 166] on div "Chat" at bounding box center [529, 174] width 169 height 25
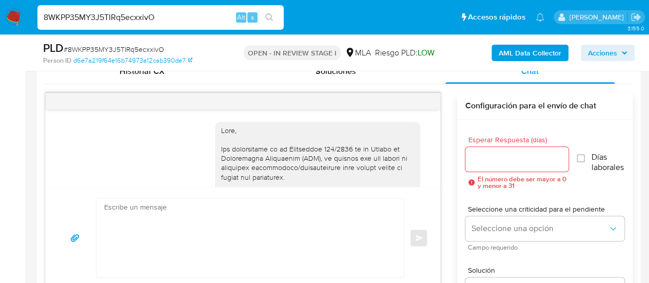
scroll to position [581, 0]
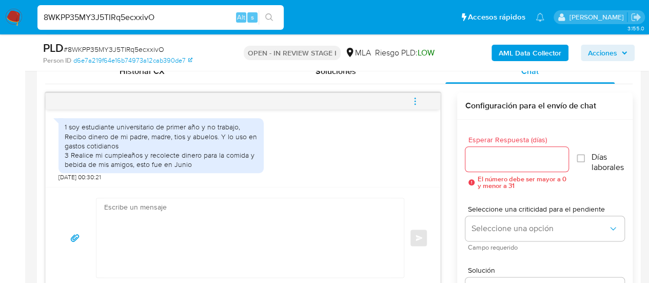
click at [193, 222] on textarea at bounding box center [247, 237] width 287 height 79
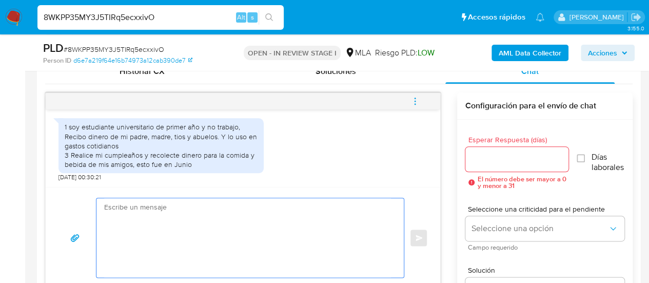
paste textarea "Hola, ¡Muchas gracias por tu respuesta! Confirmamos la recepción de la document…"
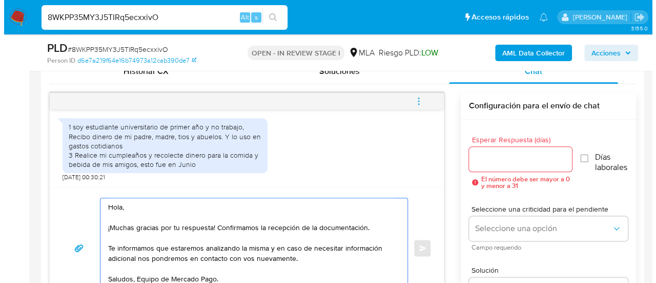
scroll to position [523, 0]
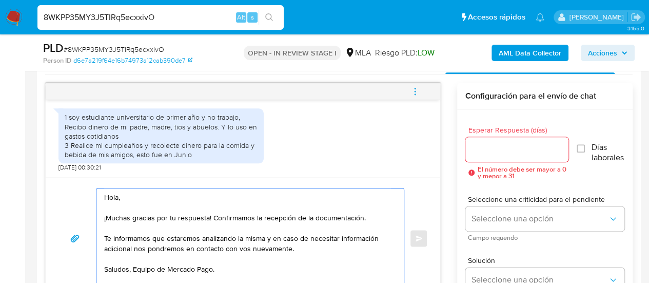
drag, startPoint x: 209, startPoint y: 215, endPoint x: 381, endPoint y: 218, distance: 172.3
click at [381, 218] on textarea "Hola, ¡Muchas gracias por tu respuesta! Confirmamos la recepción de la document…" at bounding box center [247, 237] width 287 height 99
type textarea "Hola, ¡Muchas gracias por tu respuesta! Te informamos que estaremos analizando …"
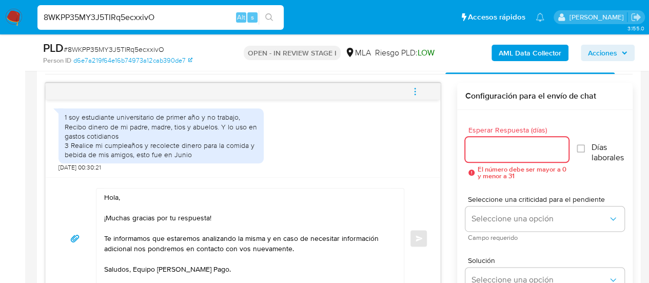
click at [522, 145] on input "Esperar Respuesta (días)" at bounding box center [517, 149] width 104 height 13
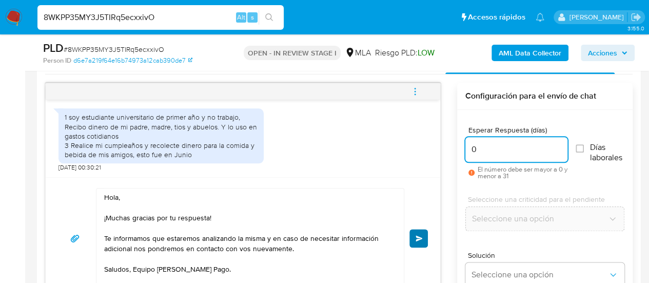
type input "0"
click at [416, 235] on span "Enviar" at bounding box center [418, 238] width 7 height 6
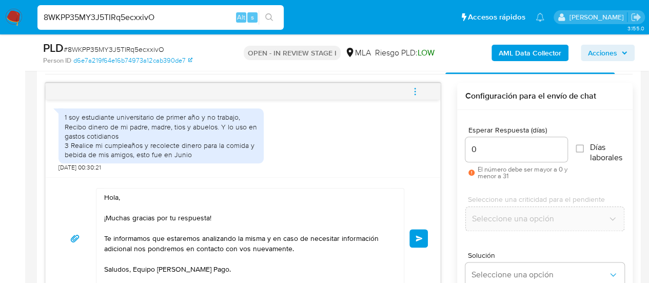
click at [417, 87] on icon "menu-action" at bounding box center [414, 91] width 9 height 9
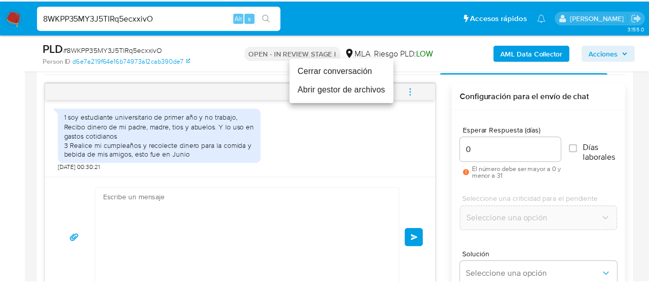
scroll to position [695, 0]
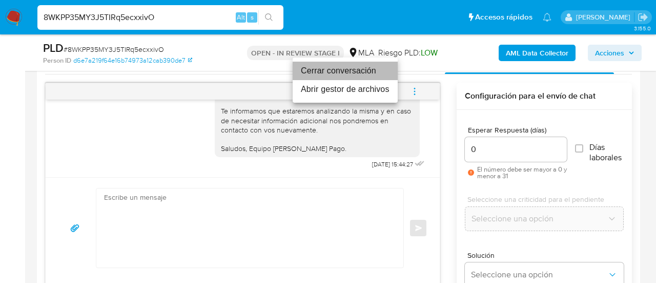
click at [354, 77] on li "Cerrar conversación" at bounding box center [345, 71] width 105 height 18
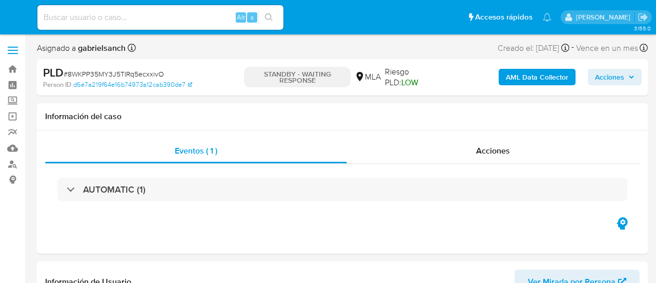
select select "10"
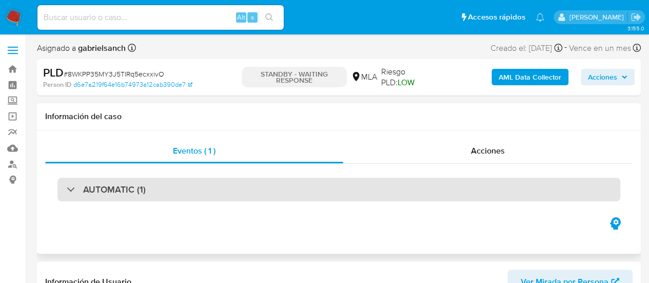
scroll to position [154, 0]
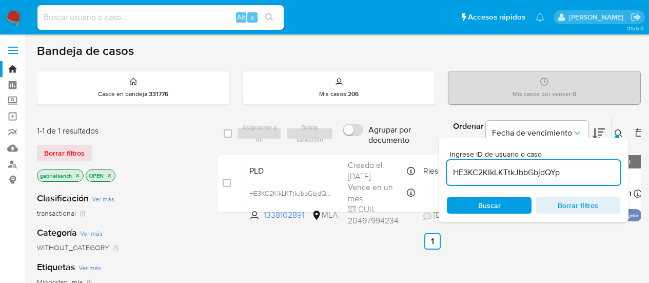
scroll to position [51, 0]
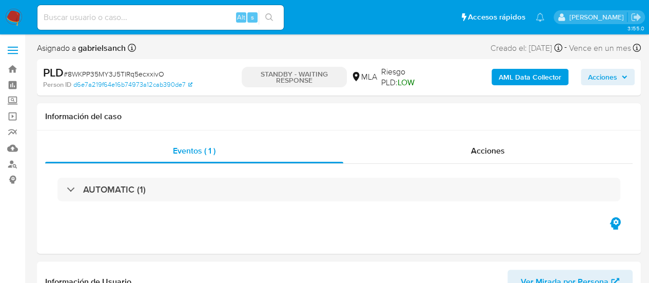
select select "10"
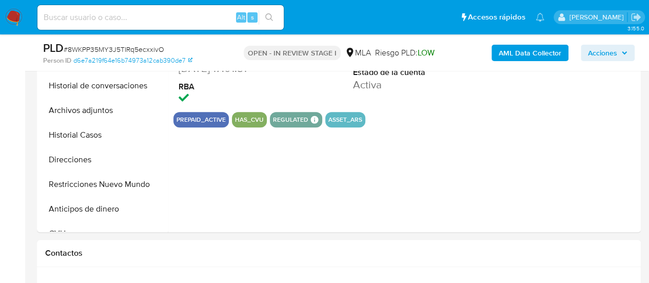
scroll to position [103, 0]
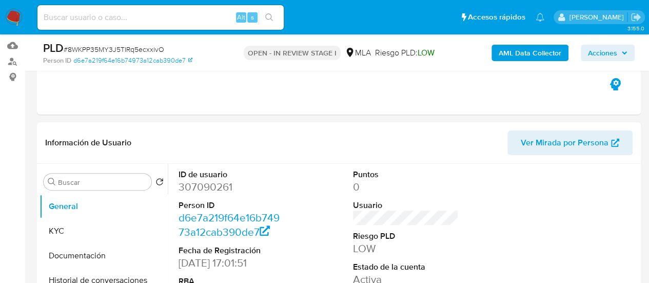
select select "10"
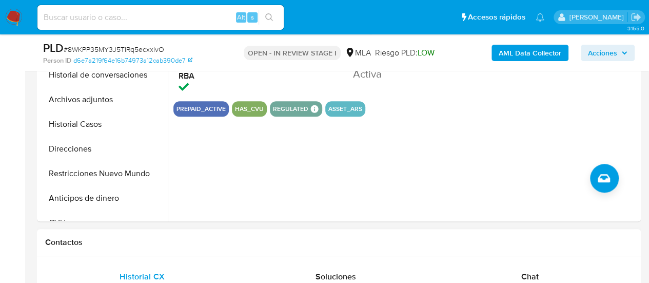
scroll to position [410, 0]
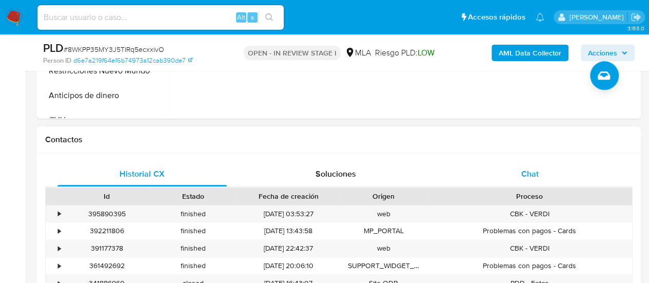
click at [507, 176] on div "Chat" at bounding box center [529, 174] width 169 height 25
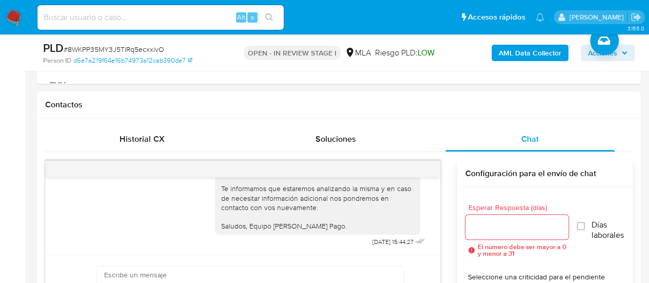
scroll to position [461, 0]
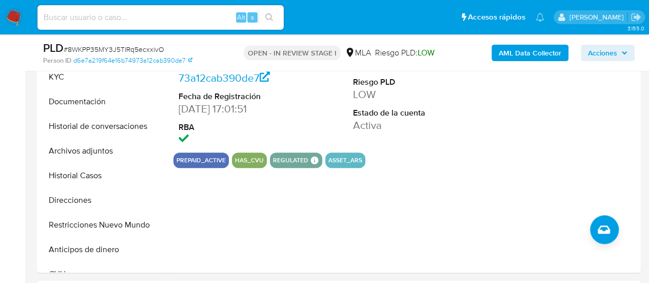
click at [94, 144] on button "Archivos adjuntos" at bounding box center [103, 150] width 128 height 25
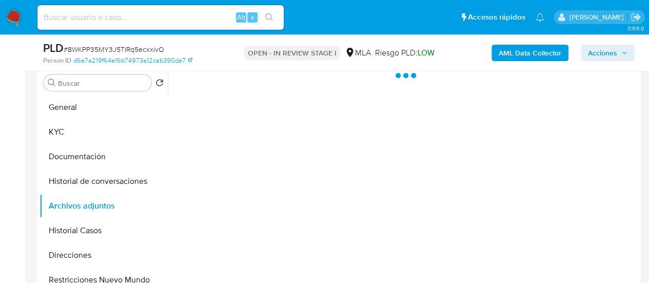
scroll to position [154, 0]
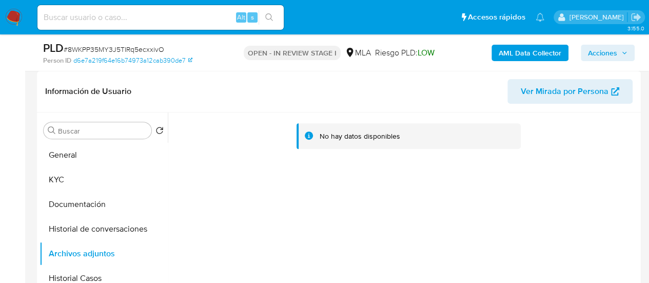
click at [510, 52] on b "AML Data Collector" at bounding box center [529, 53] width 63 height 16
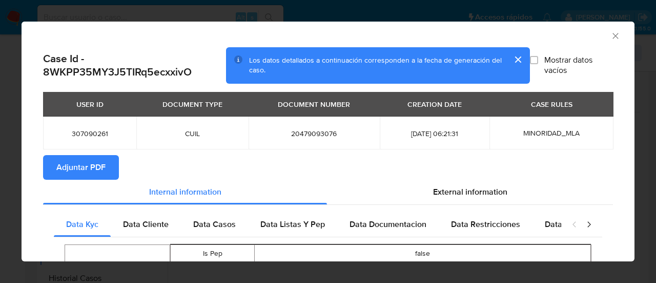
click at [86, 164] on span "Adjuntar PDF" at bounding box center [80, 167] width 49 height 23
click at [613, 35] on icon "Cerrar ventana" at bounding box center [616, 36] width 6 height 6
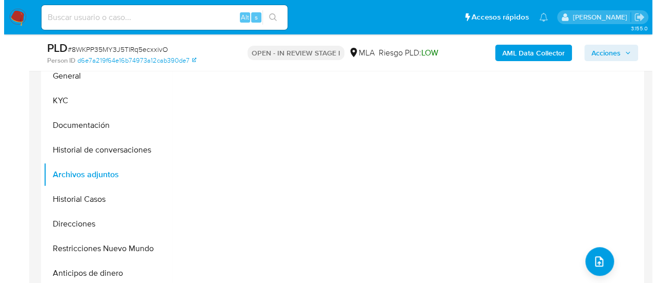
scroll to position [256, 0]
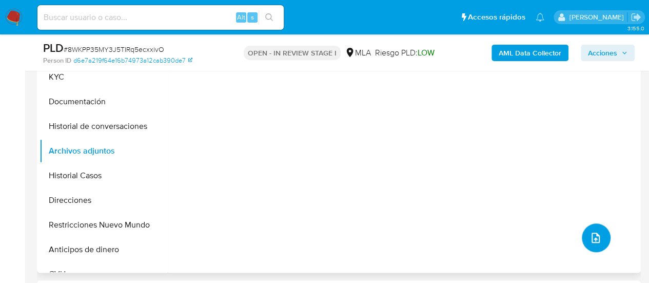
click at [601, 240] on button "upload-file" at bounding box center [595, 237] width 29 height 29
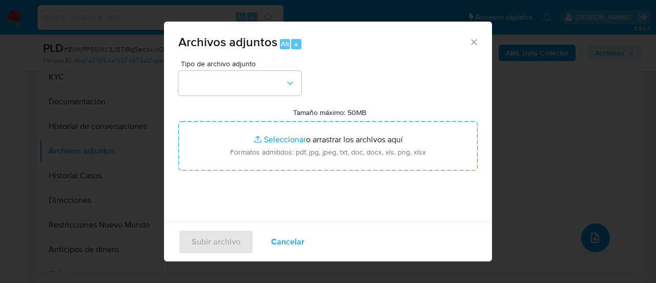
click at [277, 68] on div "Tipo de archivo adjunto" at bounding box center [239, 77] width 123 height 35
click at [283, 81] on button "button" at bounding box center [239, 83] width 123 height 25
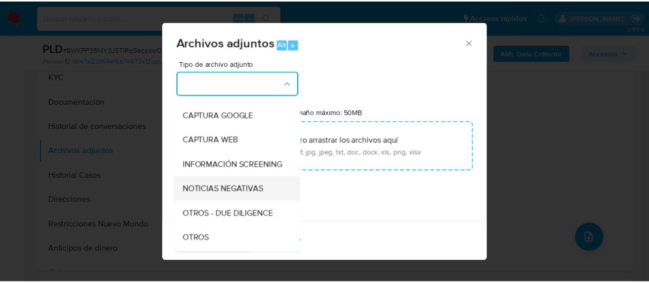
scroll to position [103, 0]
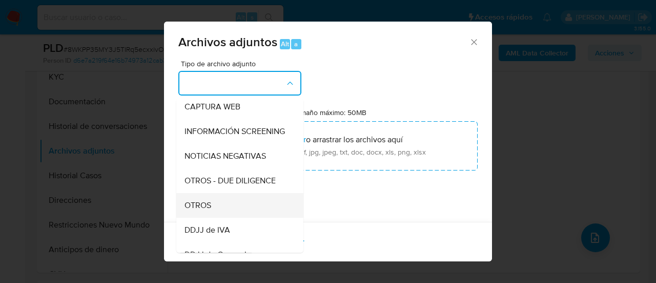
click at [238, 206] on div "OTROS" at bounding box center [237, 205] width 105 height 25
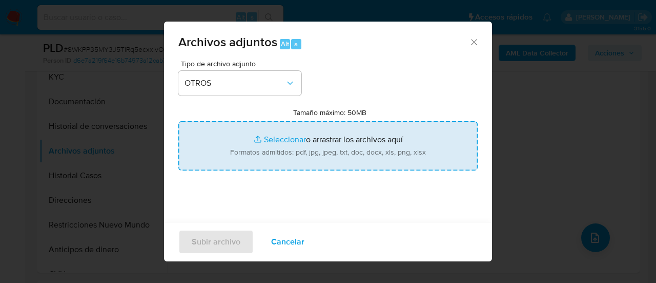
click at [284, 155] on input "Tamaño máximo: 50MB Seleccionar archivos" at bounding box center [327, 145] width 299 height 49
type input "C:\fakepath\Caselog 8WKPP35MY3J5TIRq5ecxxivO_2025_07_18_00_32_25.docx"
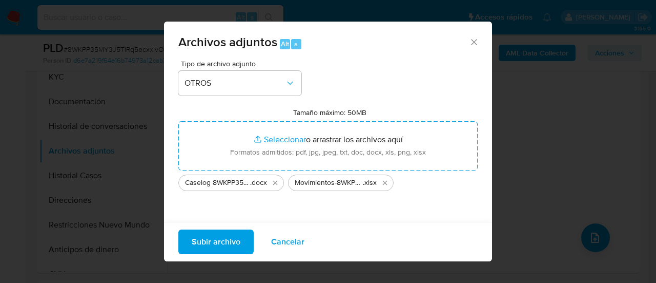
click at [199, 241] on span "Subir archivo" at bounding box center [216, 241] width 49 height 23
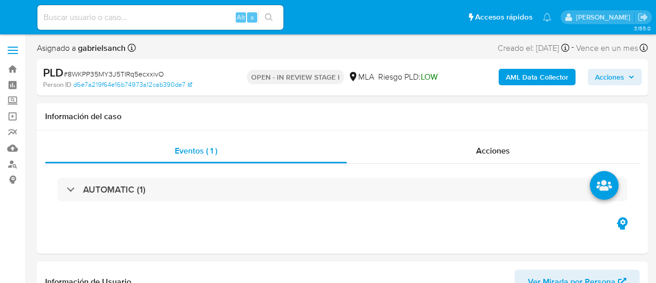
select select "10"
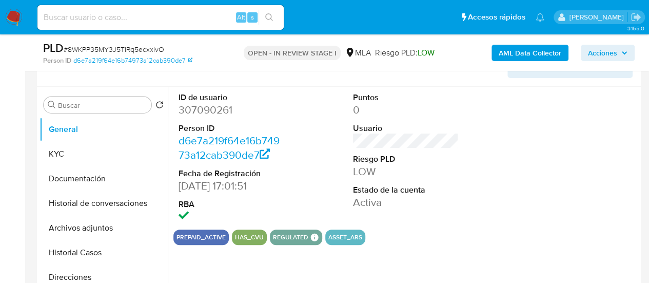
scroll to position [256, 0]
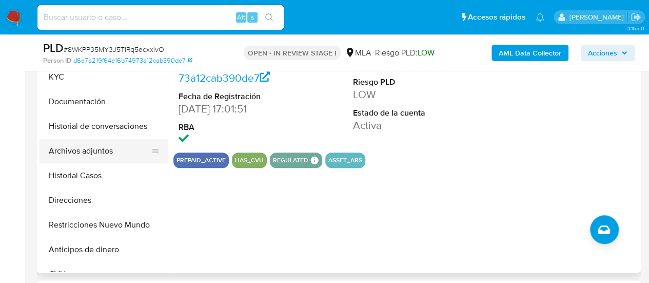
drag, startPoint x: 66, startPoint y: 228, endPoint x: 103, endPoint y: 146, distance: 90.0
click at [66, 227] on button "Restricciones Nuevo Mundo" at bounding box center [103, 224] width 128 height 25
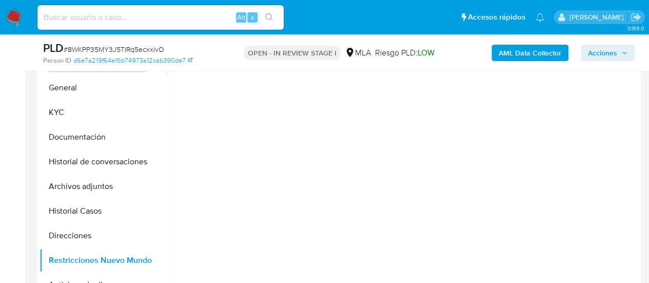
scroll to position [205, 0]
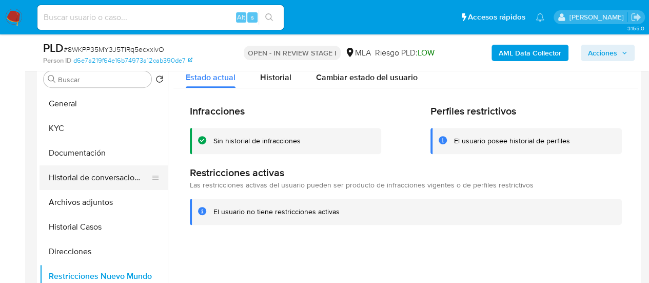
click at [88, 177] on button "Historial de conversaciones" at bounding box center [99, 177] width 120 height 25
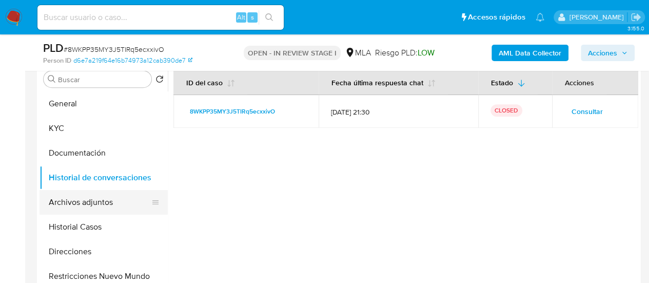
click at [98, 200] on button "Archivos adjuntos" at bounding box center [99, 202] width 120 height 25
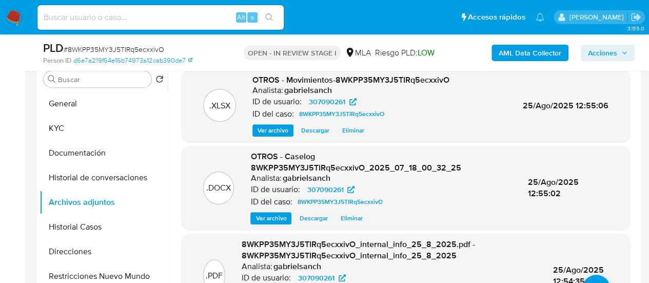
click at [609, 51] on span "Acciones" at bounding box center [602, 53] width 29 height 16
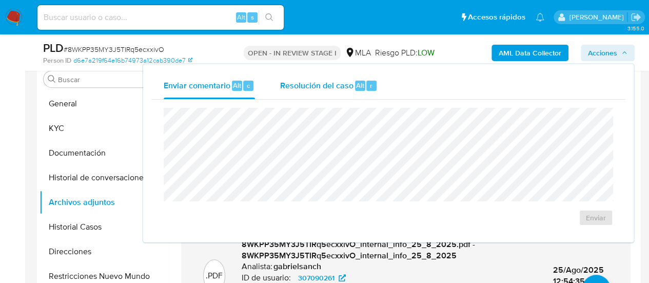
click at [345, 85] on span "Resolución del caso" at bounding box center [315, 85] width 73 height 12
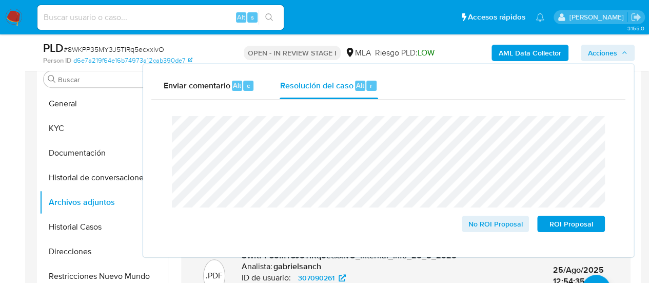
click at [596, 50] on span "Acciones" at bounding box center [602, 53] width 29 height 16
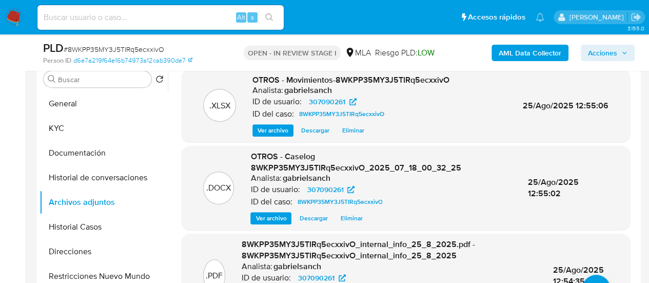
click at [596, 50] on span "Acciones" at bounding box center [602, 53] width 29 height 16
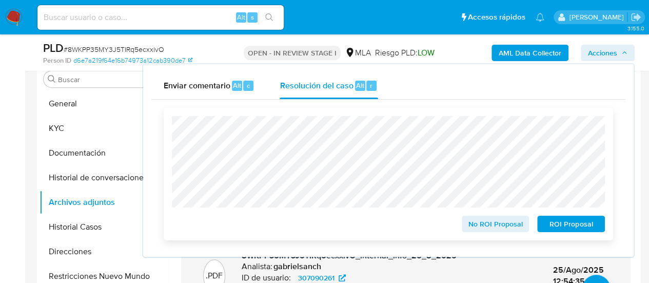
click at [513, 225] on span "No ROI Proposal" at bounding box center [495, 223] width 53 height 14
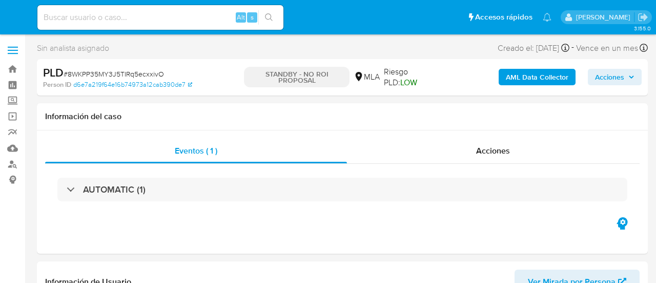
select select "10"
